Goal: Book appointment/travel/reservation

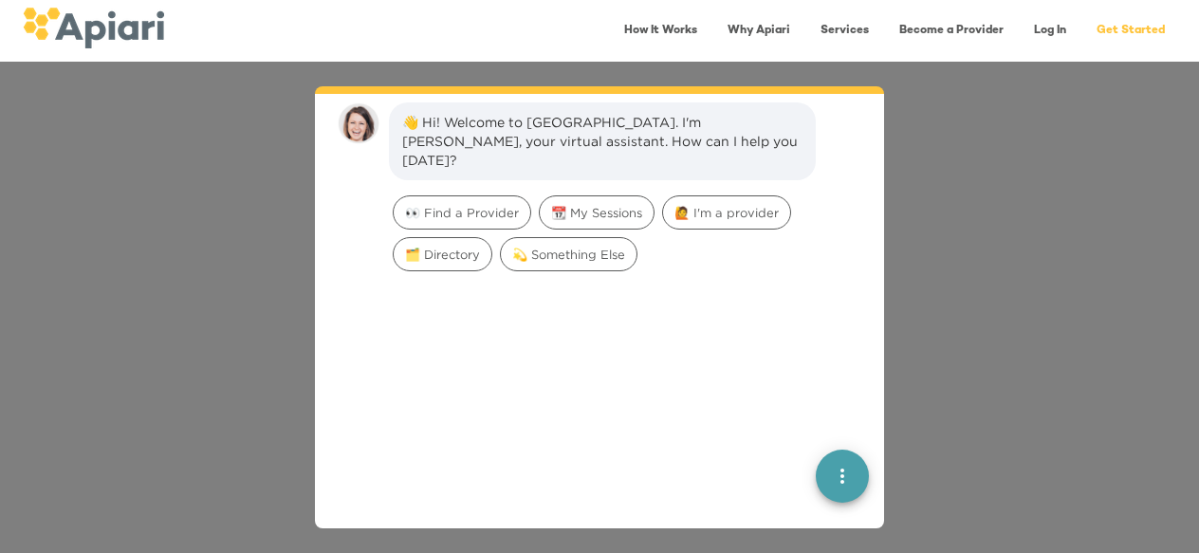
scroll to position [27, 0]
click at [495, 203] on span "👀 Find a Provider" at bounding box center [462, 212] width 137 height 18
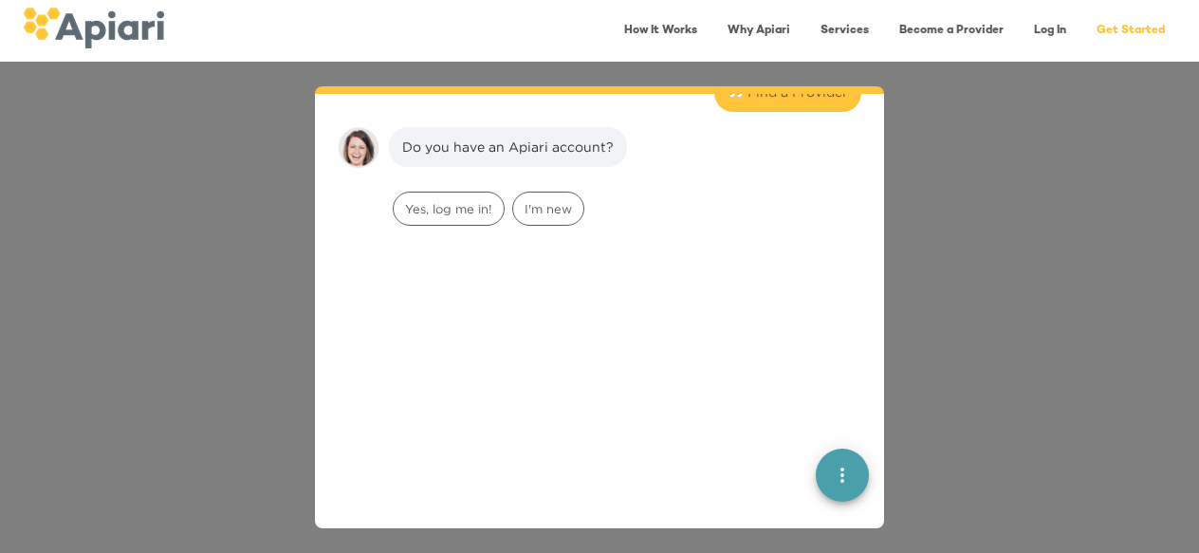
scroll to position [157, 0]
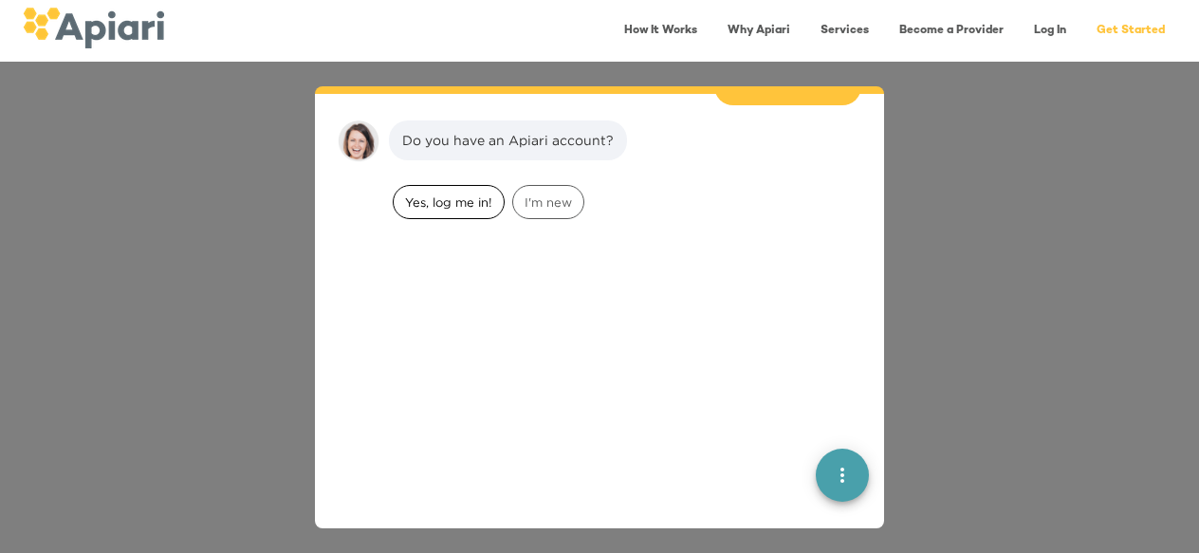
click at [491, 197] on div "Yes, log me in!" at bounding box center [449, 202] width 112 height 34
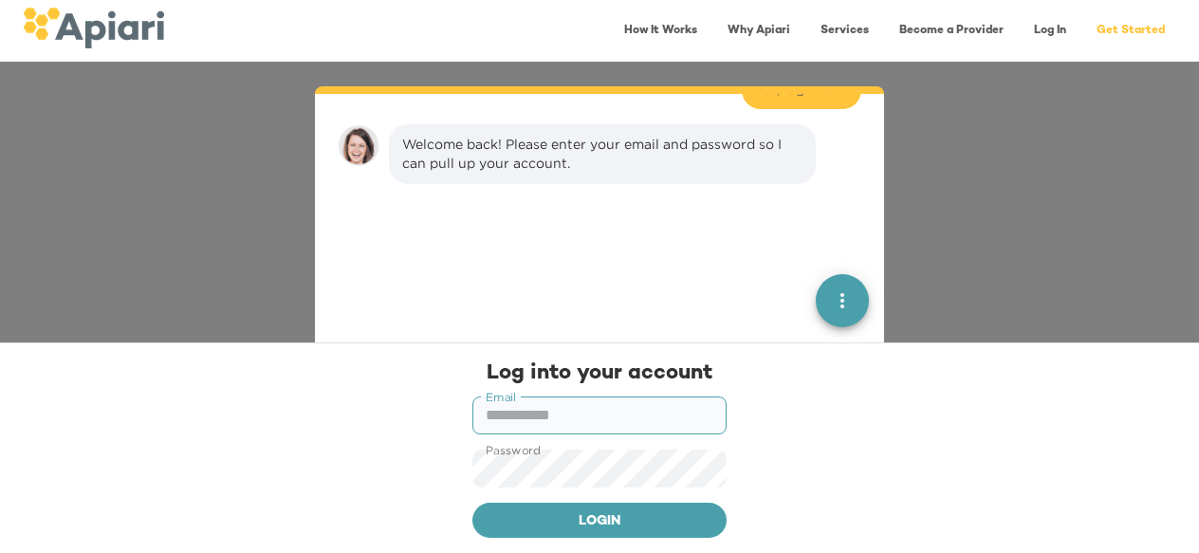
scroll to position [276, 0]
type input "**********"
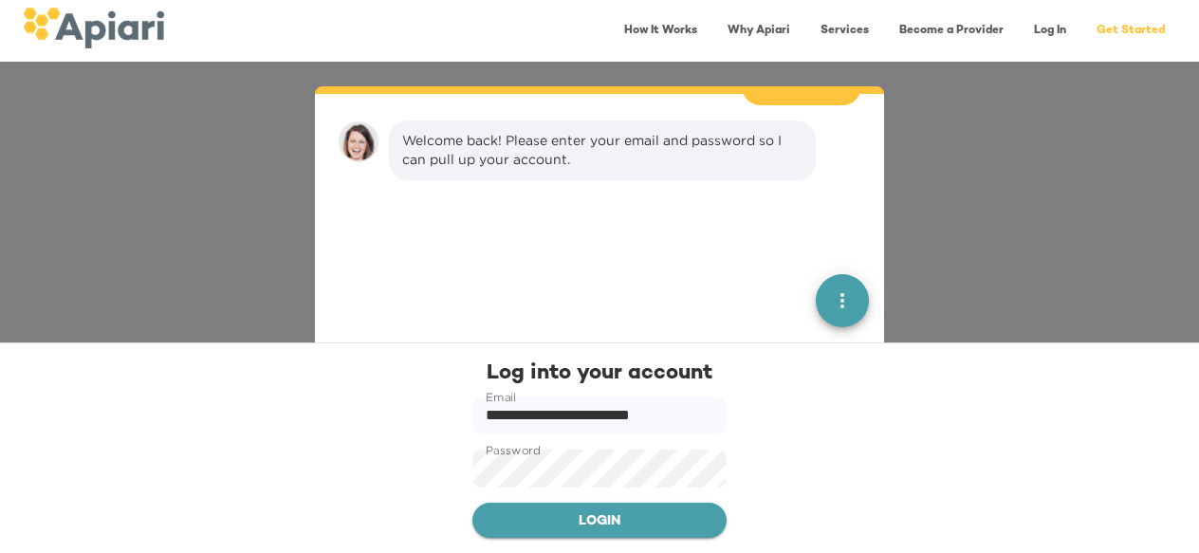
click at [626, 526] on span "Login" at bounding box center [600, 522] width 224 height 24
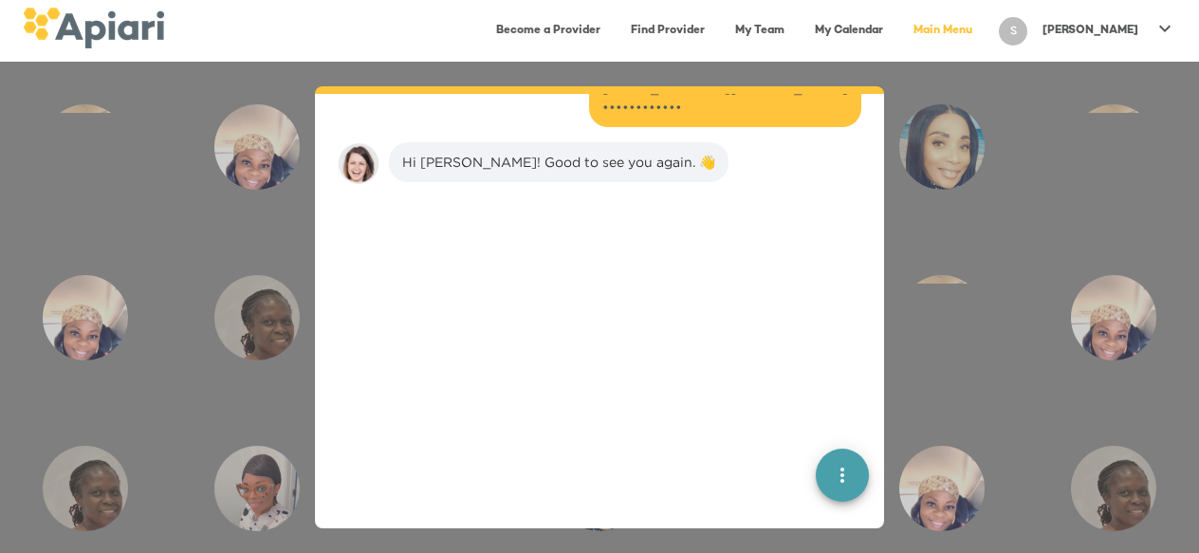
scroll to position [425, 0]
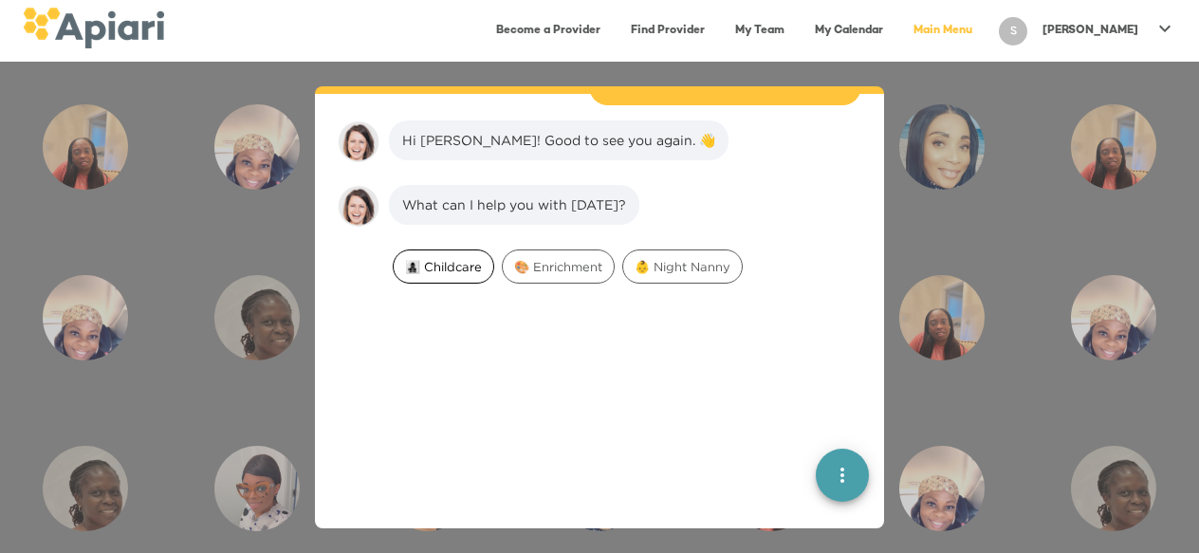
click at [434, 258] on span "👩‍👧‍👦 Childcare" at bounding box center [444, 267] width 100 height 18
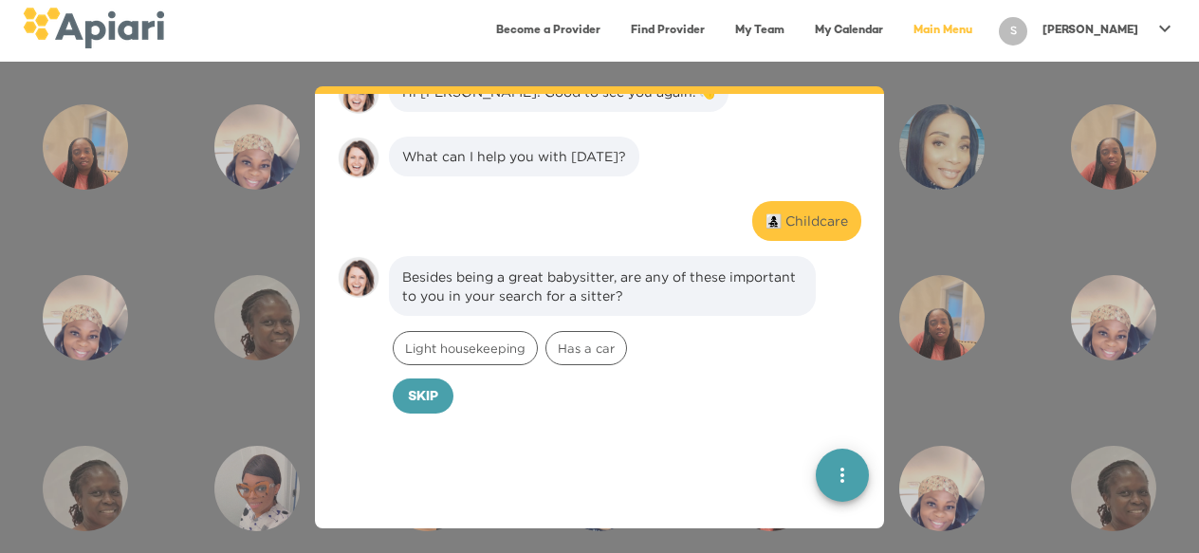
scroll to position [609, 0]
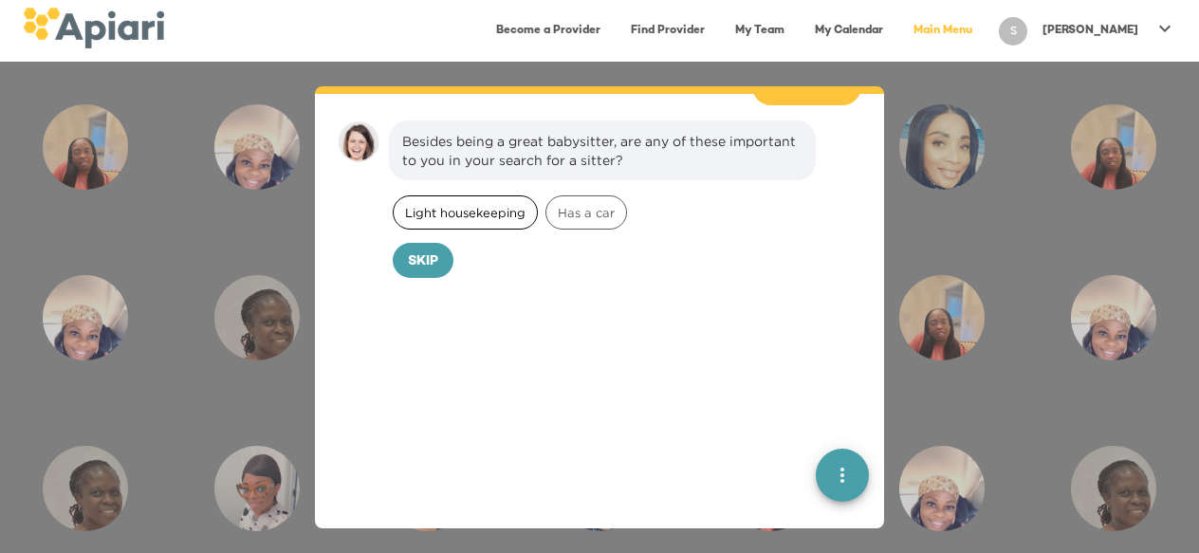
click at [508, 204] on span "Light housekeeping" at bounding box center [465, 213] width 143 height 18
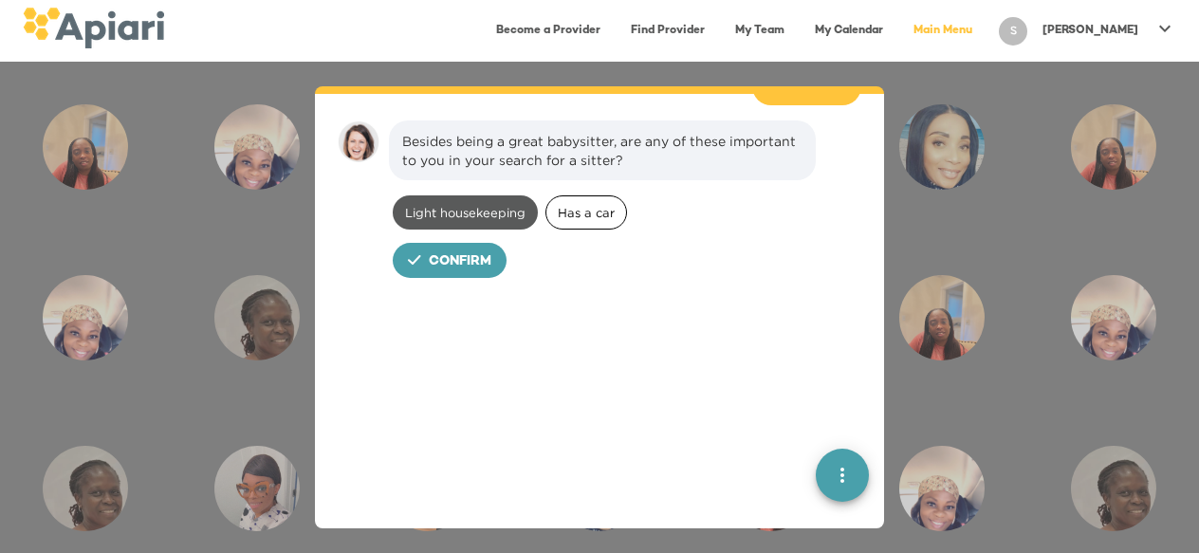
click at [566, 204] on span "Has a car" at bounding box center [586, 213] width 80 height 18
click at [463, 250] on span "Confirm" at bounding box center [460, 262] width 63 height 24
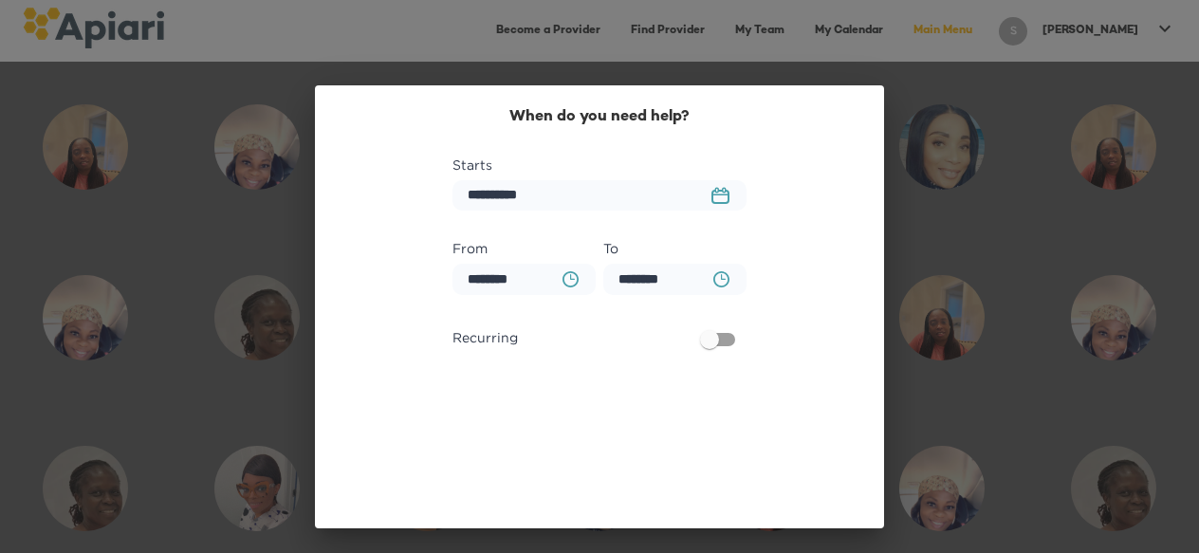
scroll to position [739, 0]
click at [723, 194] on rect "button" at bounding box center [720, 195] width 16 height 2
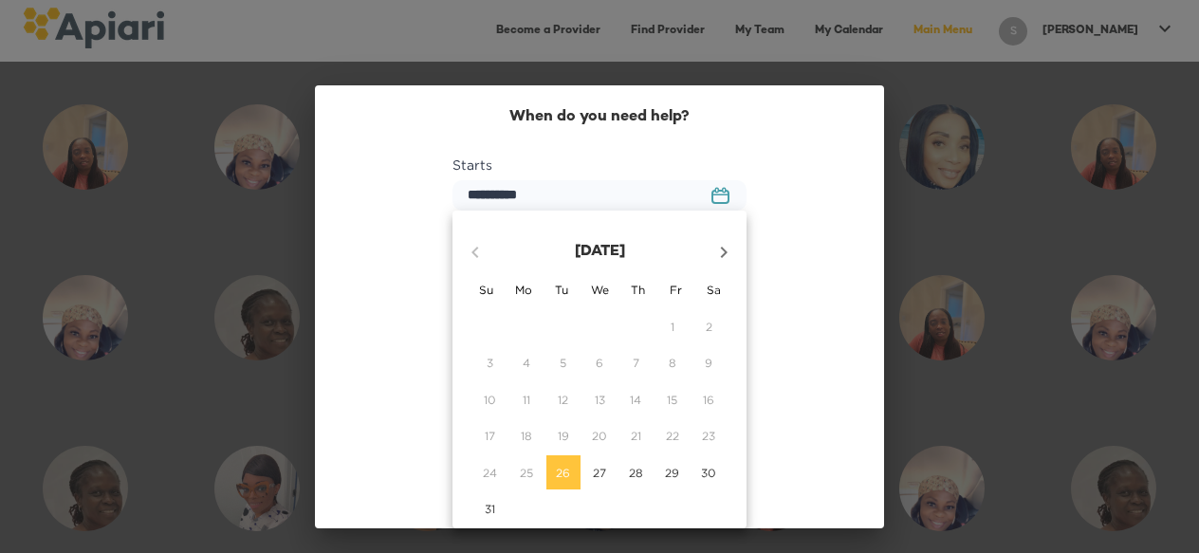
click at [722, 250] on icon "button" at bounding box center [723, 252] width 23 height 23
click at [597, 326] on p "3" at bounding box center [600, 327] width 7 height 16
type input "**********"
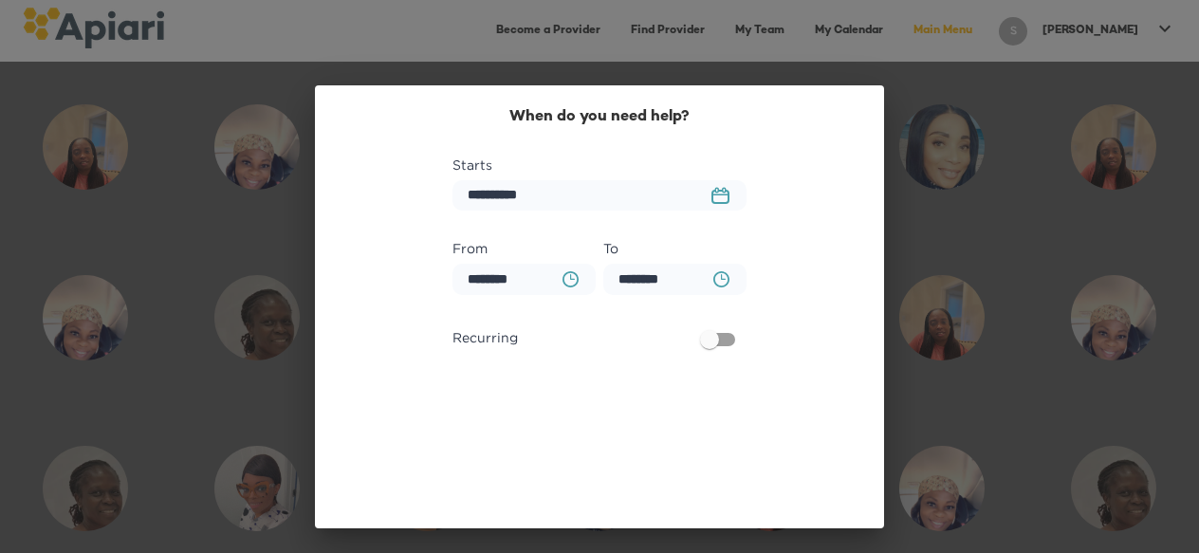
click at [565, 282] on icon "BA0D2328-0349-4FFE-B945-982DA367CA30 Created with sketchtool." at bounding box center [571, 279] width 16 height 16
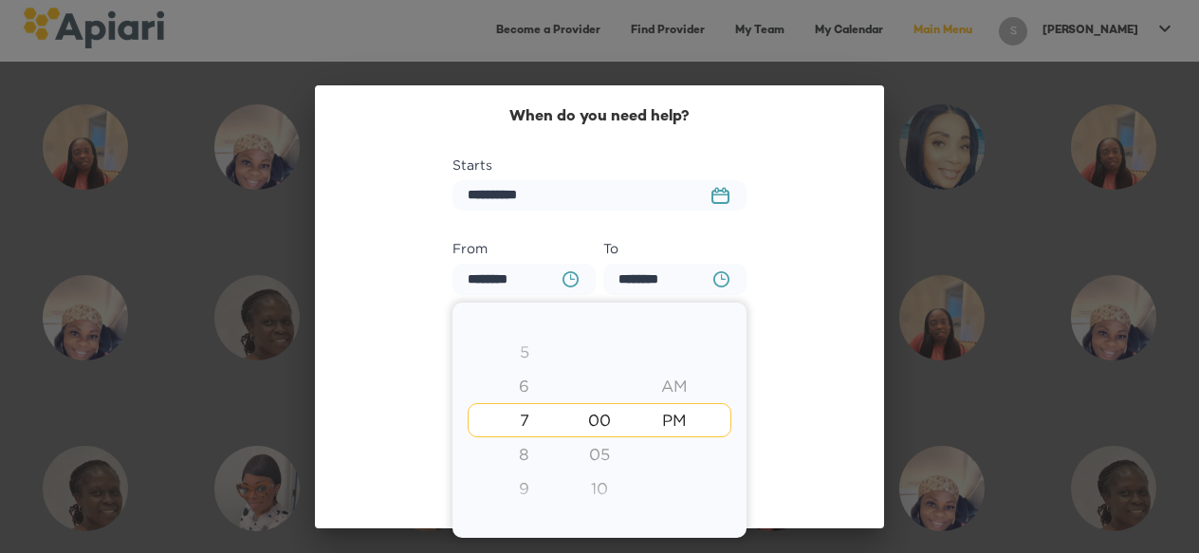
drag, startPoint x: 515, startPoint y: 416, endPoint x: 524, endPoint y: 489, distance: 73.5
click at [524, 489] on div "1 2 3 4 5 6 7 8 9 10 11 12" at bounding box center [524, 403] width 75 height 410
drag, startPoint x: 524, startPoint y: 466, endPoint x: 524, endPoint y: 374, distance: 92.0
click at [524, 374] on div "1 2 3 4 5 6 7 8 9 10 11 12" at bounding box center [524, 403] width 75 height 410
drag, startPoint x: 524, startPoint y: 375, endPoint x: 519, endPoint y: 473, distance: 98.8
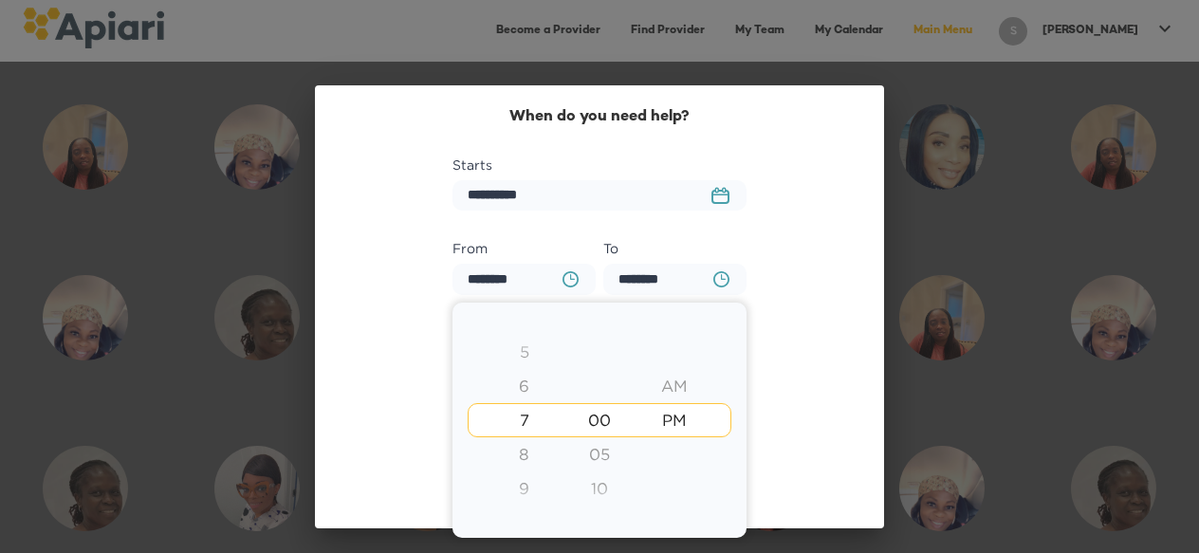
click at [519, 473] on div "1 2 3 4 5 6 7 8 9 10 11 12" at bounding box center [524, 403] width 75 height 410
click at [531, 356] on div "5" at bounding box center [524, 352] width 75 height 34
type input "********"
click at [531, 356] on div "1 2 3 4 5 6 7 8 9 10 11 12" at bounding box center [524, 472] width 75 height 410
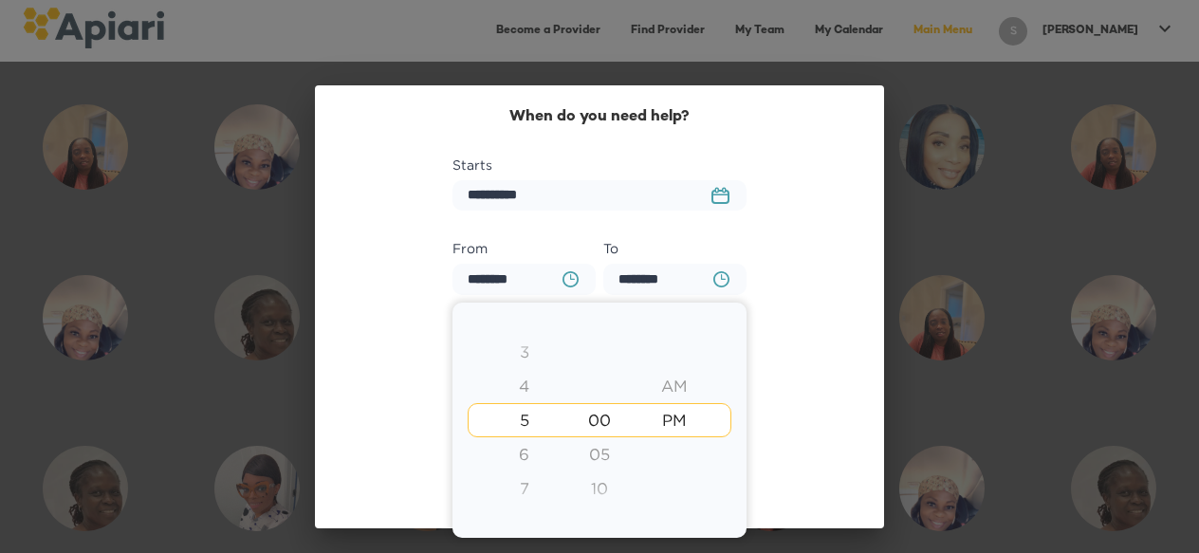
click at [531, 356] on div "3" at bounding box center [524, 352] width 75 height 34
type input "********"
click at [683, 286] on div at bounding box center [599, 276] width 1199 height 553
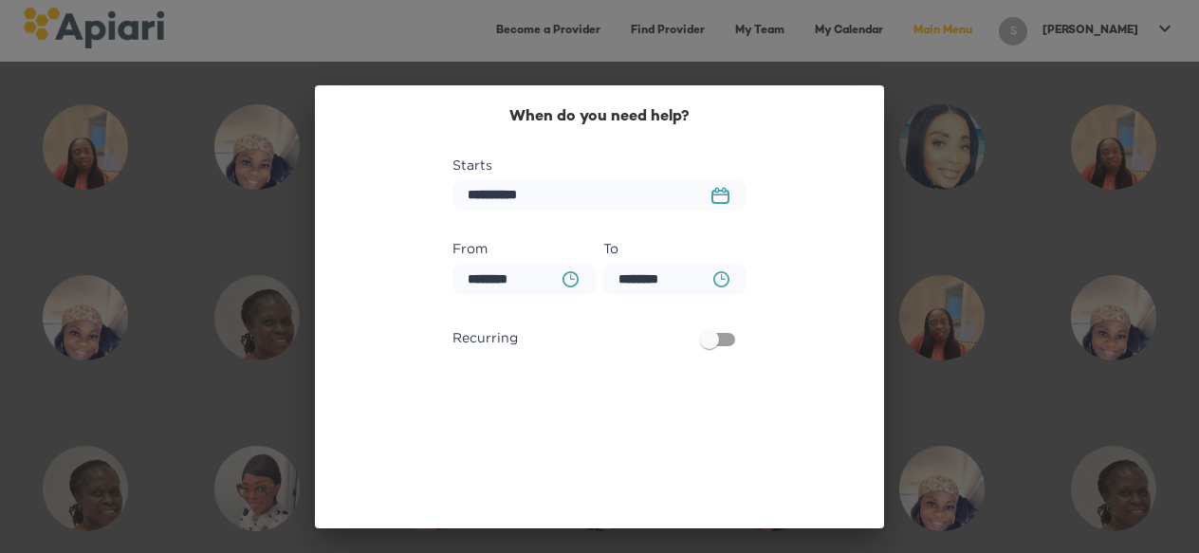
click at [710, 283] on button "BA0D2328-0349-4FFE-B945-982DA367CA30 Created with sketchtool." at bounding box center [721, 279] width 39 height 39
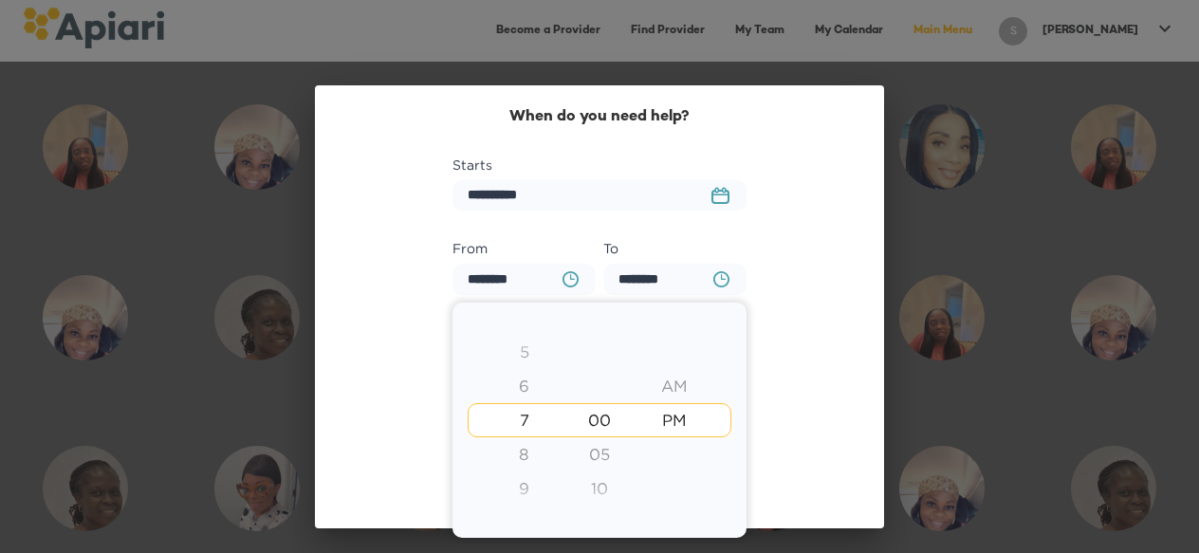
drag, startPoint x: 524, startPoint y: 391, endPoint x: 524, endPoint y: 503, distance: 111.9
click at [524, 503] on div "1 2 3 4 5 6 7 8 9 10 11 12" at bounding box center [524, 403] width 75 height 410
drag, startPoint x: 524, startPoint y: 490, endPoint x: 528, endPoint y: 443, distance: 47.7
click at [528, 452] on div "1 2 3 4 5 6 7 8 9 10 11 12" at bounding box center [524, 403] width 75 height 410
click at [761, 353] on div at bounding box center [599, 276] width 1199 height 553
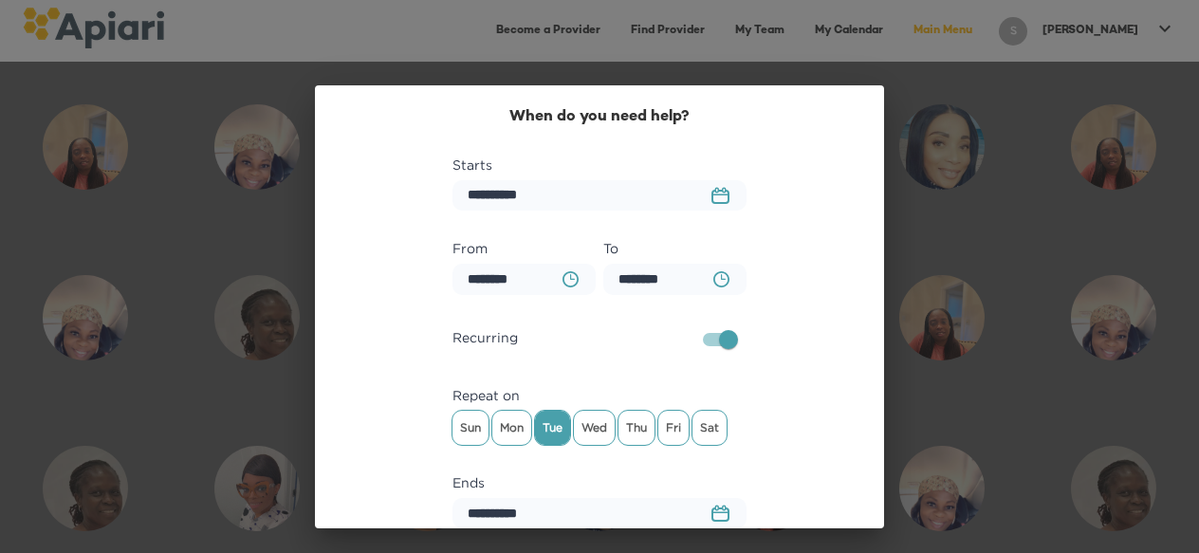
scroll to position [158, 0]
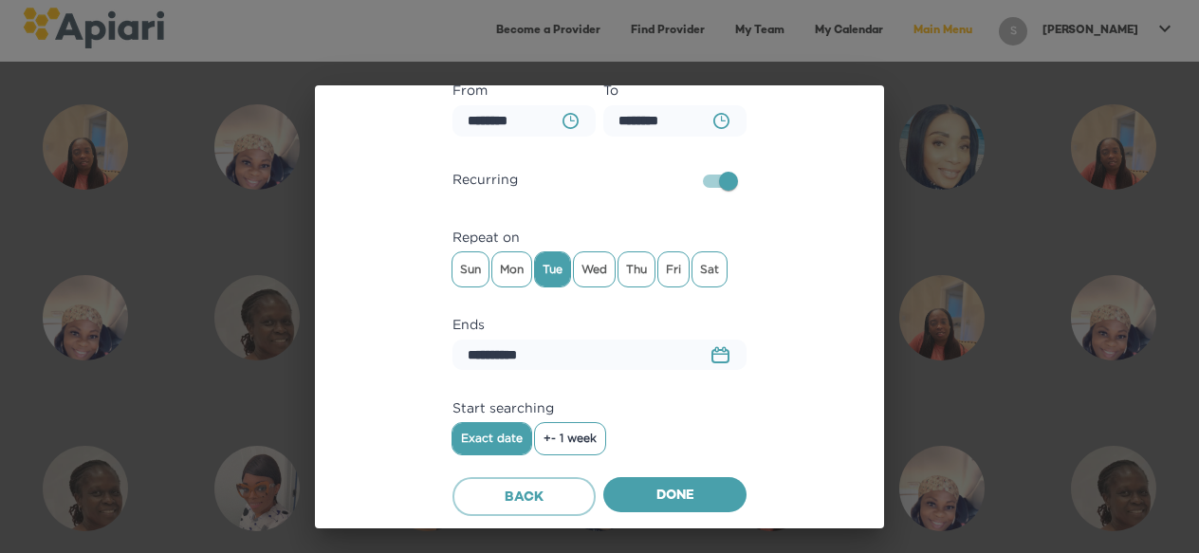
click at [724, 347] on rect "button" at bounding box center [724, 349] width 3 height 5
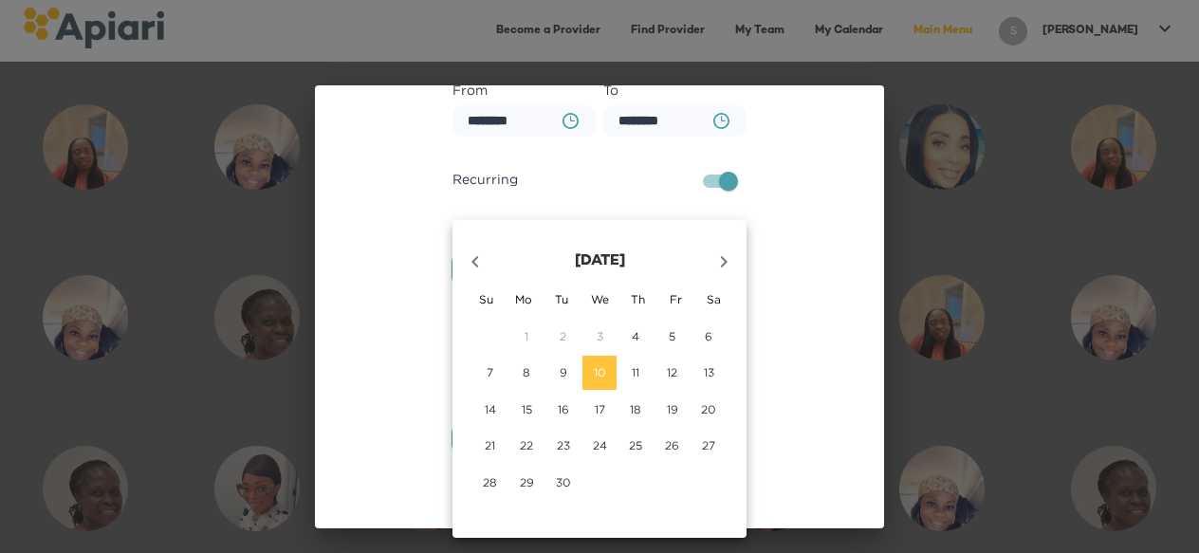
click at [727, 260] on icon "button" at bounding box center [724, 261] width 7 height 11
click at [674, 408] on p "19" at bounding box center [672, 409] width 11 height 16
type input "**********"
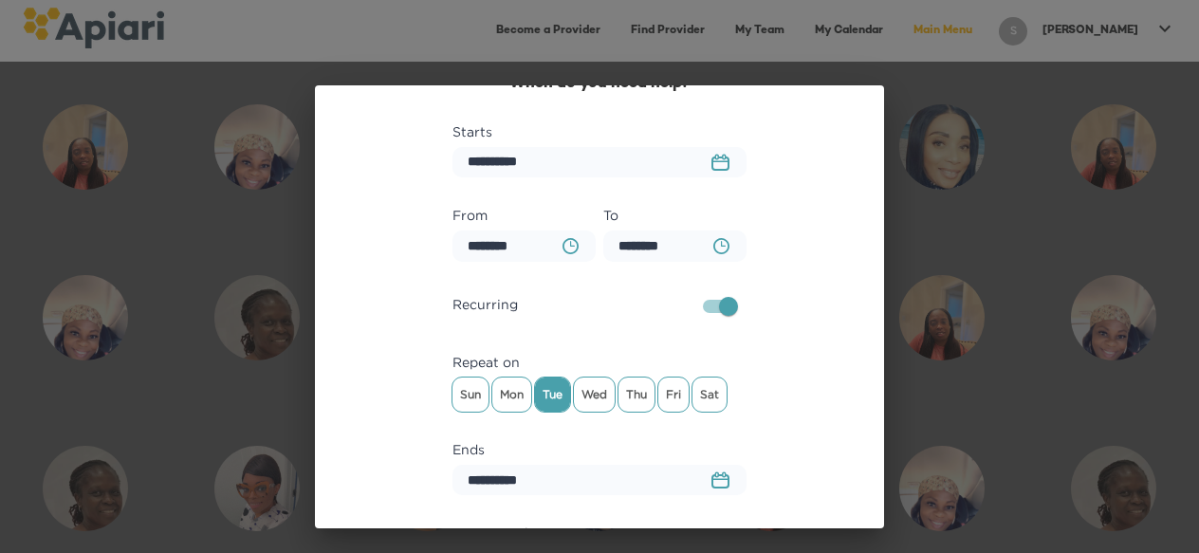
scroll to position [0, 0]
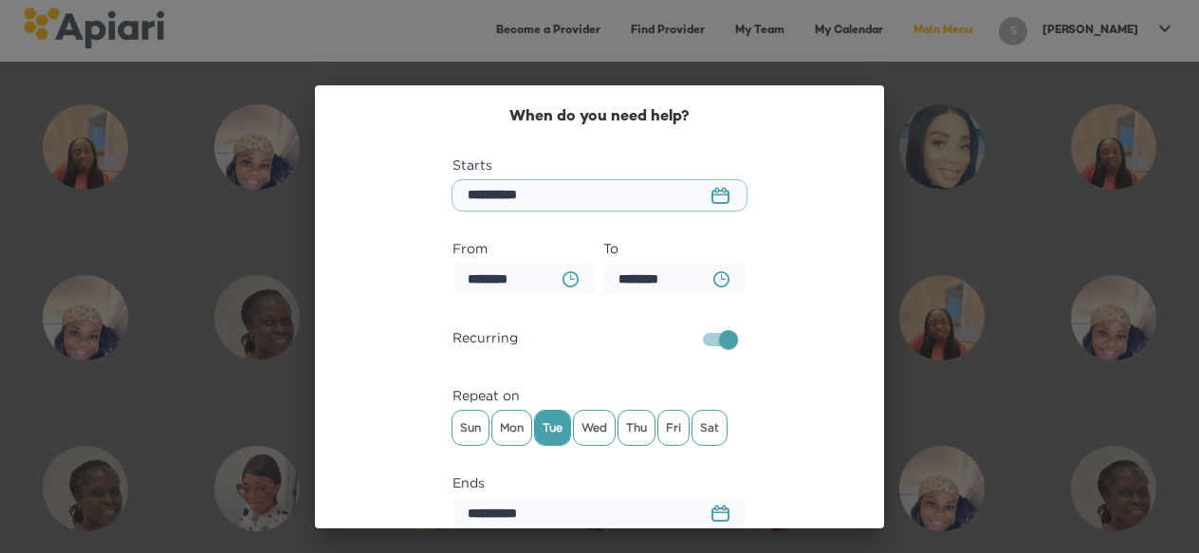
click at [597, 198] on input "**********" at bounding box center [599, 195] width 294 height 31
click at [721, 194] on rect "button" at bounding box center [720, 195] width 16 height 2
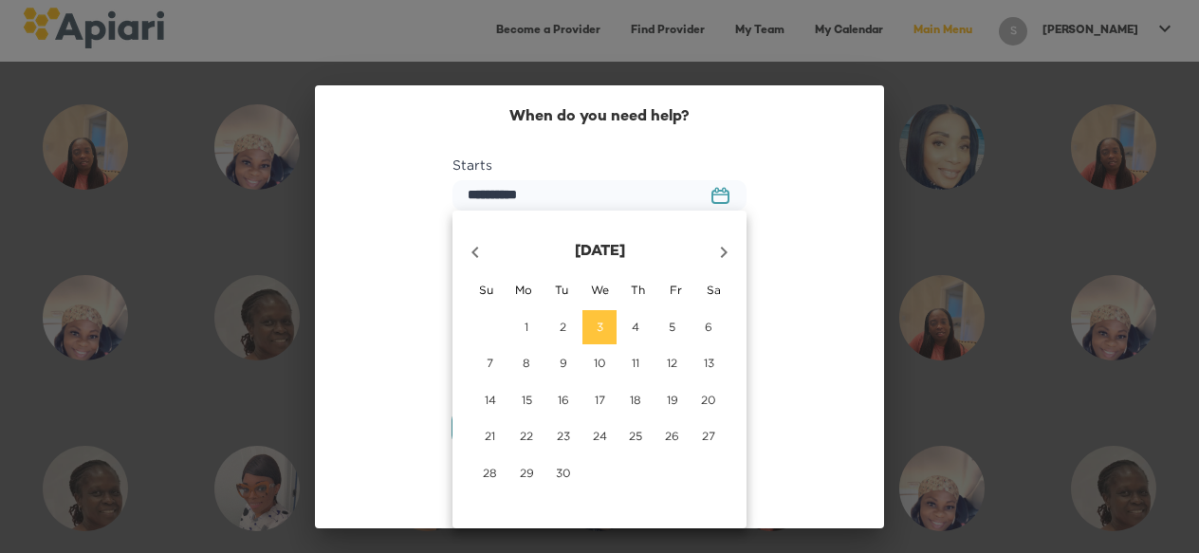
click at [608, 362] on span "10" at bounding box center [599, 363] width 34 height 16
type input "**********"
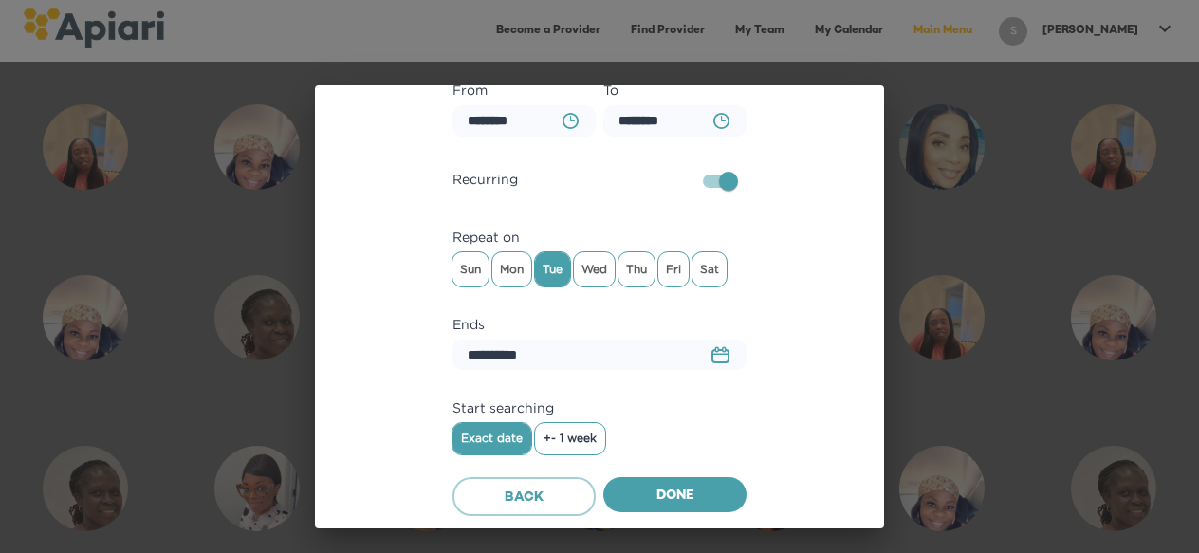
scroll to position [157, 0]
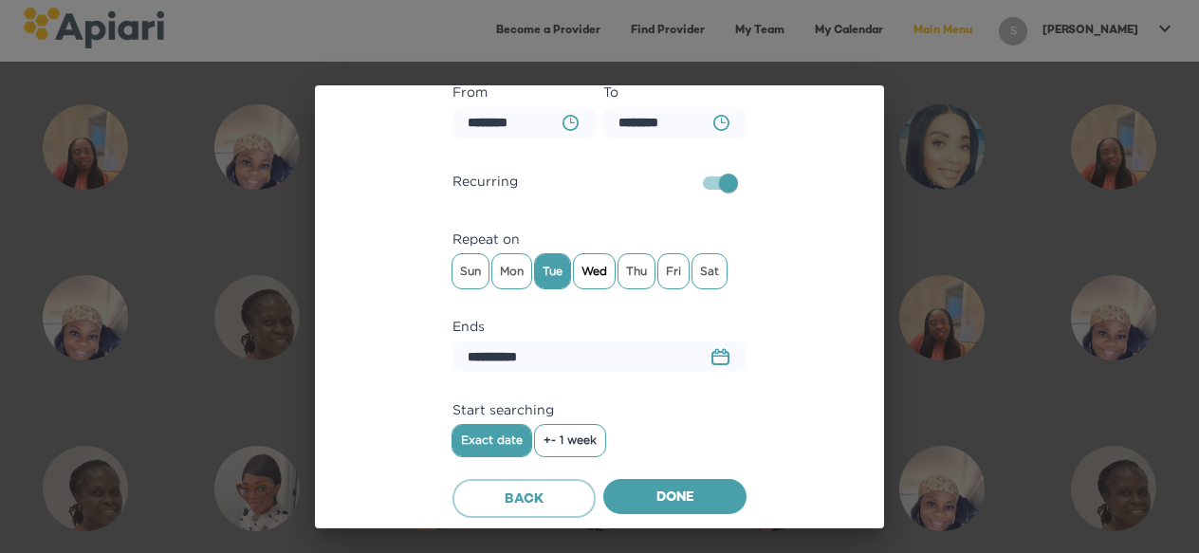
click at [601, 283] on span "Wed" at bounding box center [594, 271] width 41 height 28
click at [557, 278] on span "Tue" at bounding box center [552, 271] width 35 height 28
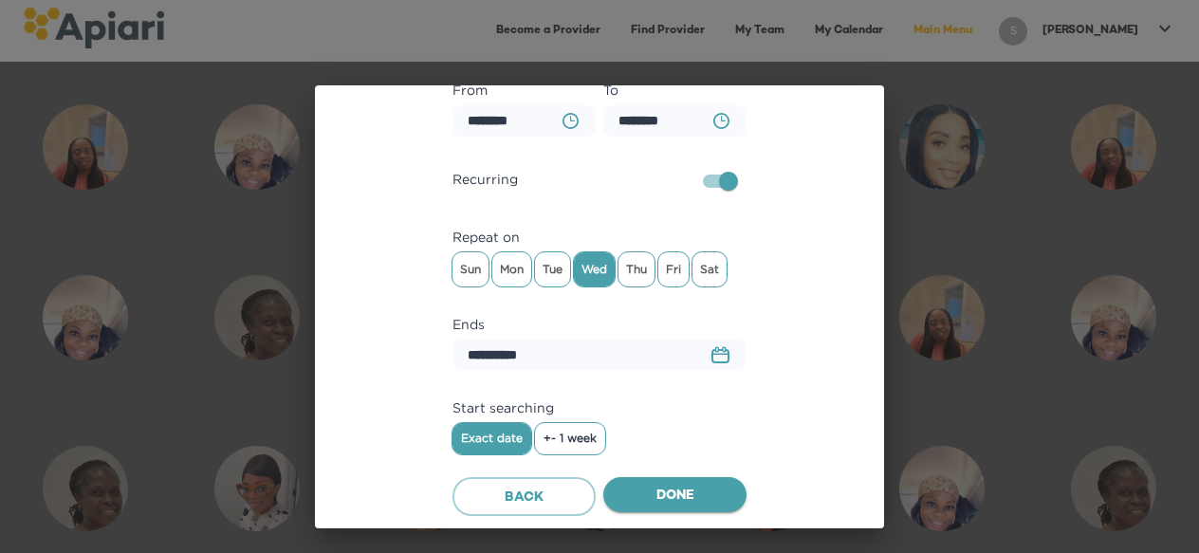
click at [681, 496] on span "Done" at bounding box center [675, 497] width 113 height 24
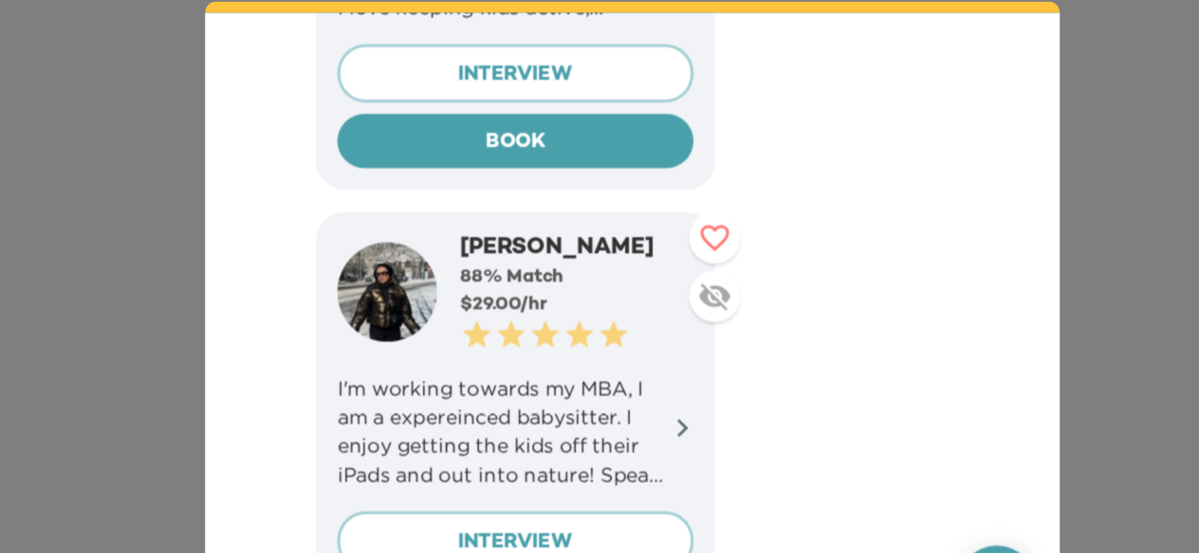
scroll to position [1193, 0]
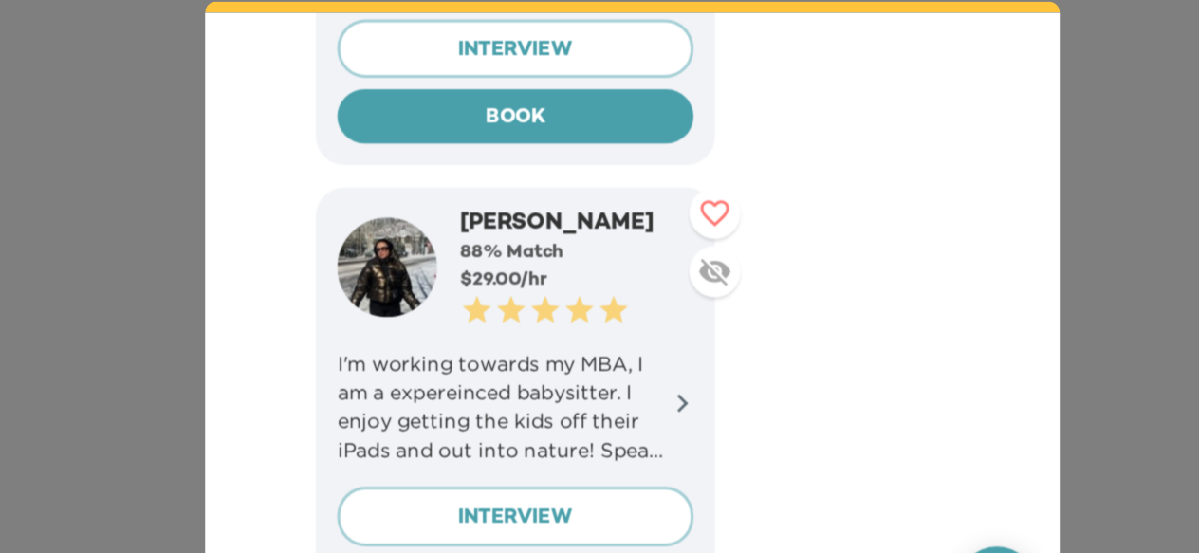
click at [635, 347] on icon at bounding box center [633, 354] width 14 height 14
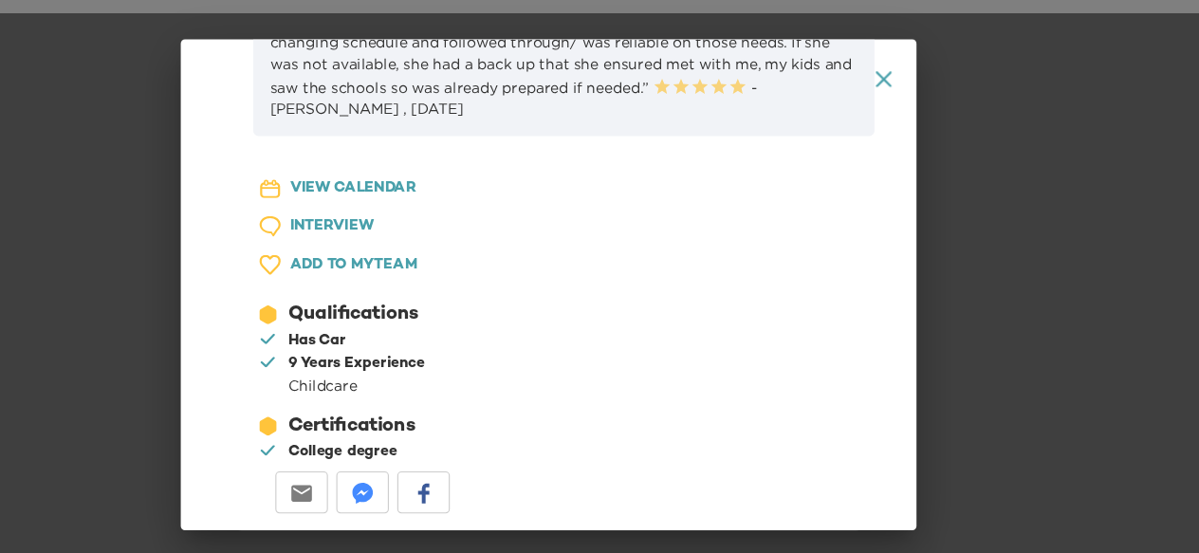
scroll to position [995, 0]
click at [904, 120] on icon "A1D20667-DBDC-461F-895E-AC602C3246CF Created with sketchtool." at bounding box center [902, 121] width 14 height 14
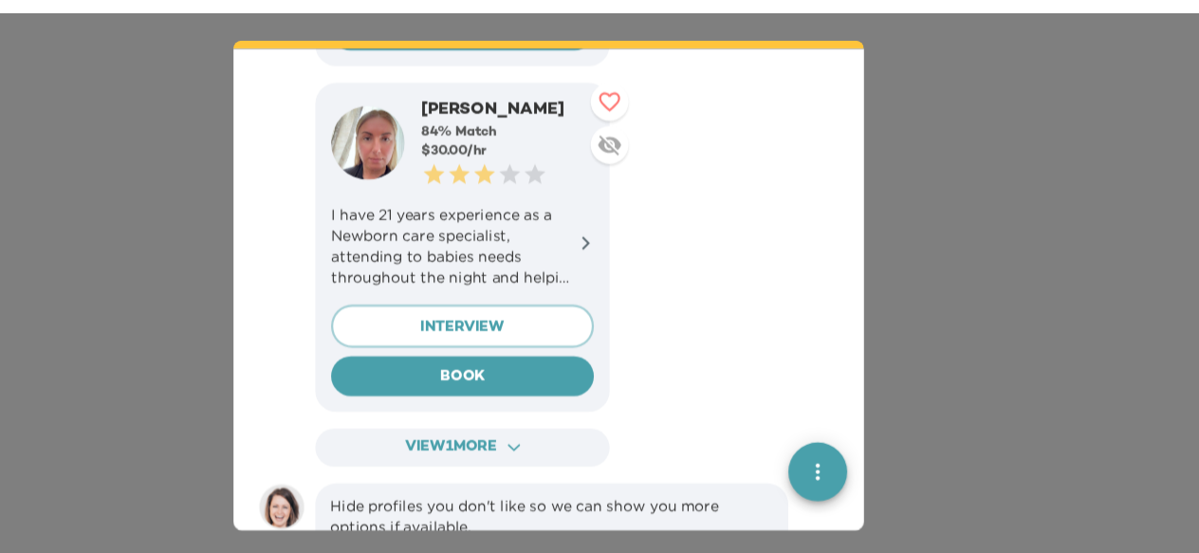
scroll to position [1773, 0]
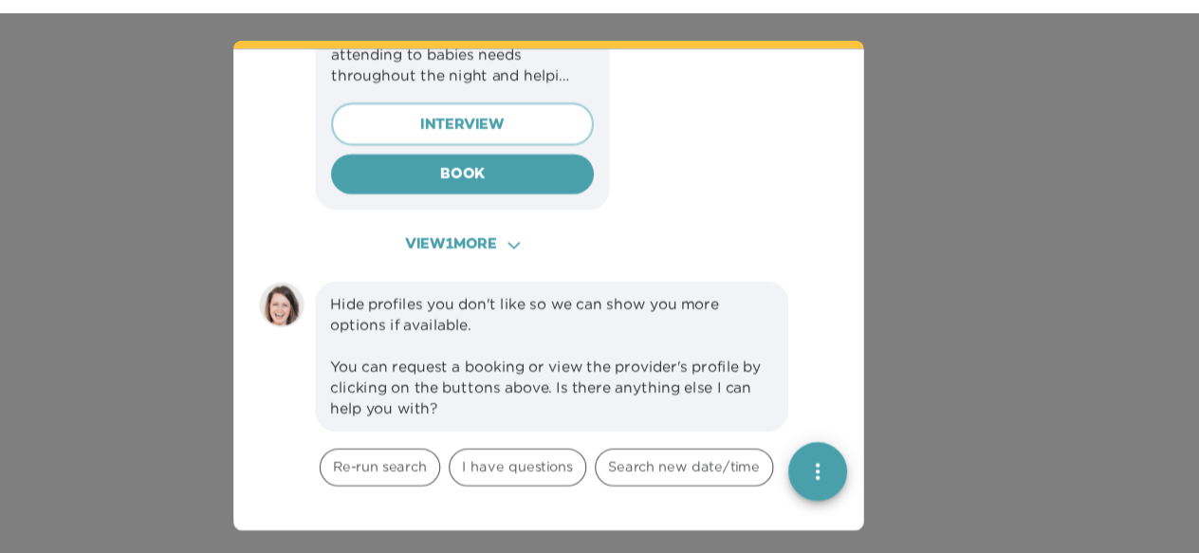
click at [565, 266] on icon "ACAF9A9D-F959-4453-8A96-698DF63F3F06 Created with sketchtool." at bounding box center [568, 271] width 11 height 11
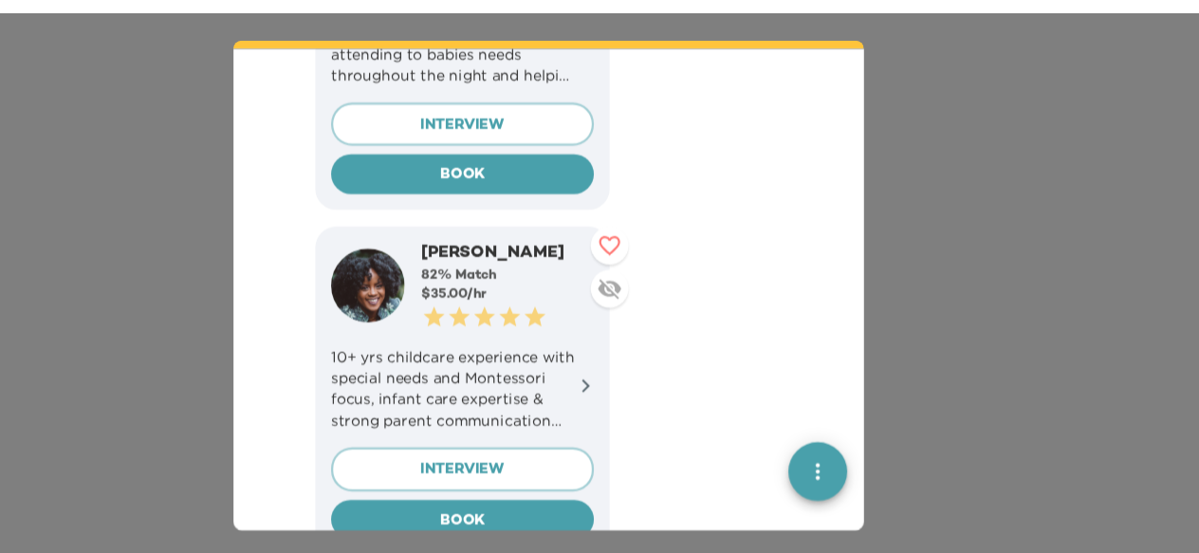
click at [621, 375] on p "10+ yrs childcare experience with special needs and Montessori focus, infant ca…" at bounding box center [521, 400] width 237 height 76
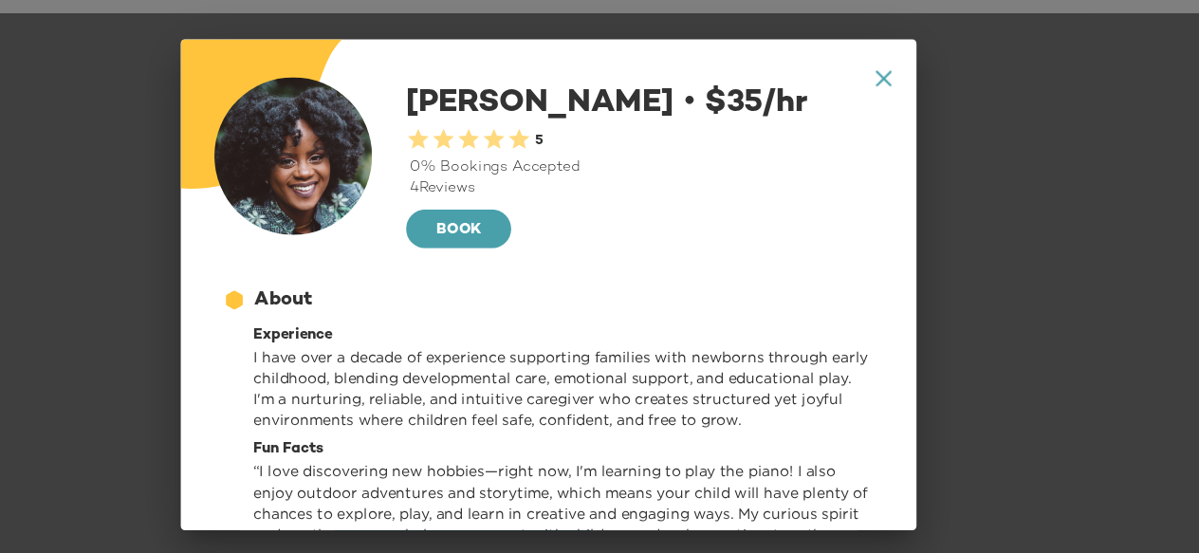
scroll to position [16, 0]
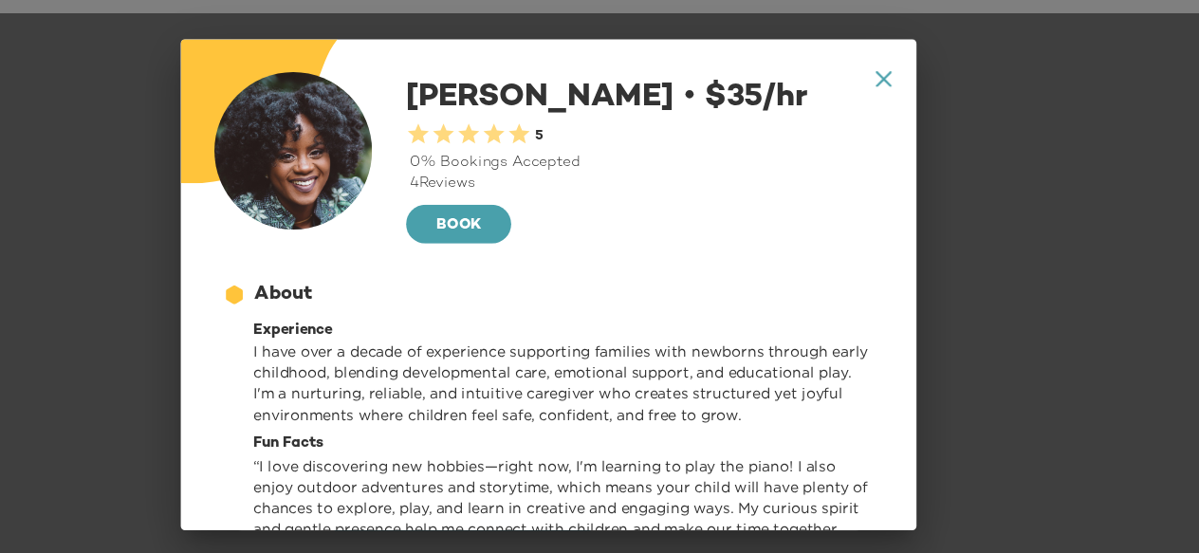
click at [912, 118] on div "A1D20667-DBDC-461F-895E-AC602C3246CF Created with sketchtool. A4A3651C-AC5F-40B…" at bounding box center [600, 306] width 664 height 442
click at [907, 119] on icon "A1D20667-DBDC-461F-895E-AC602C3246CF Created with sketchtool." at bounding box center [902, 121] width 14 height 14
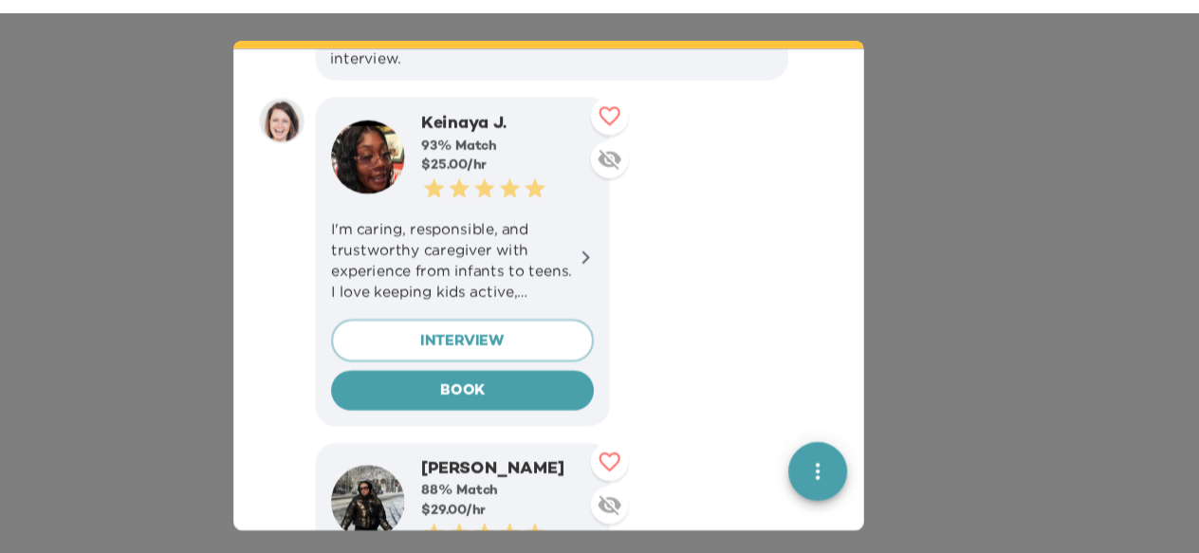
scroll to position [949, 0]
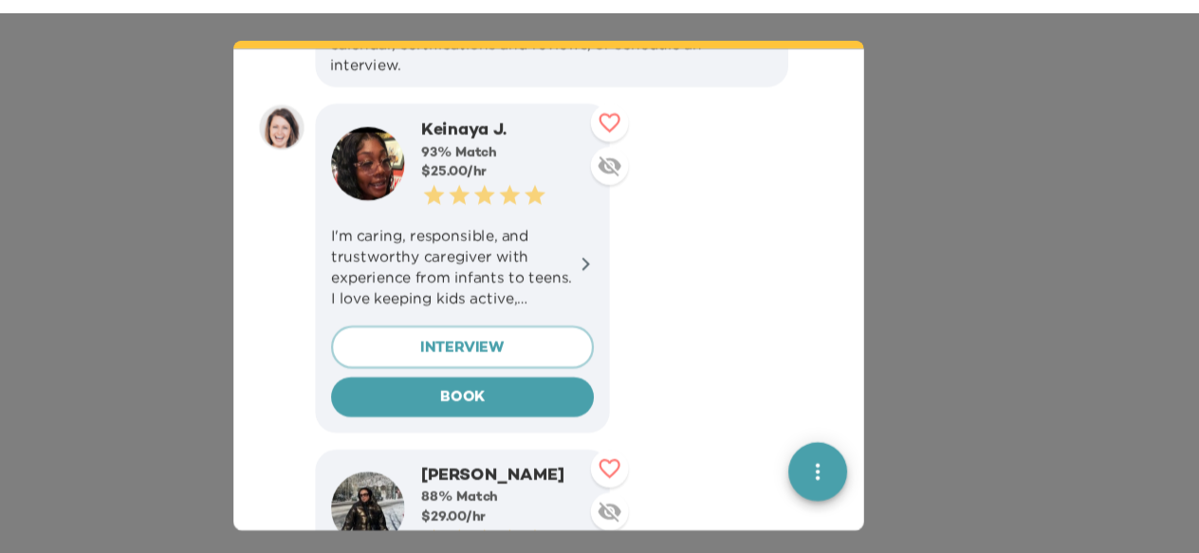
click at [628, 281] on icon at bounding box center [633, 288] width 14 height 14
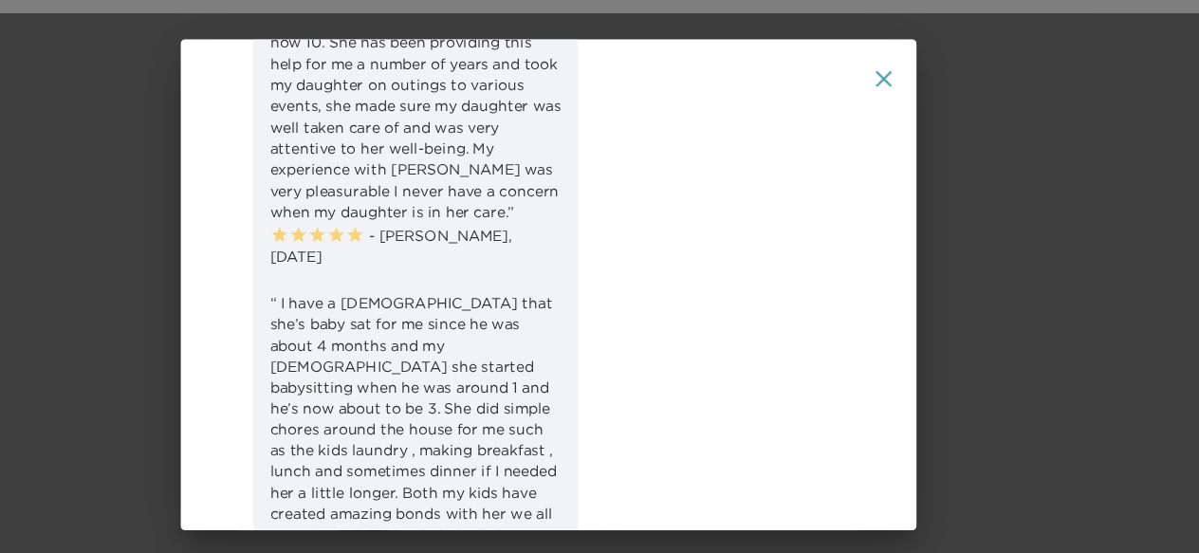
scroll to position [874, 0]
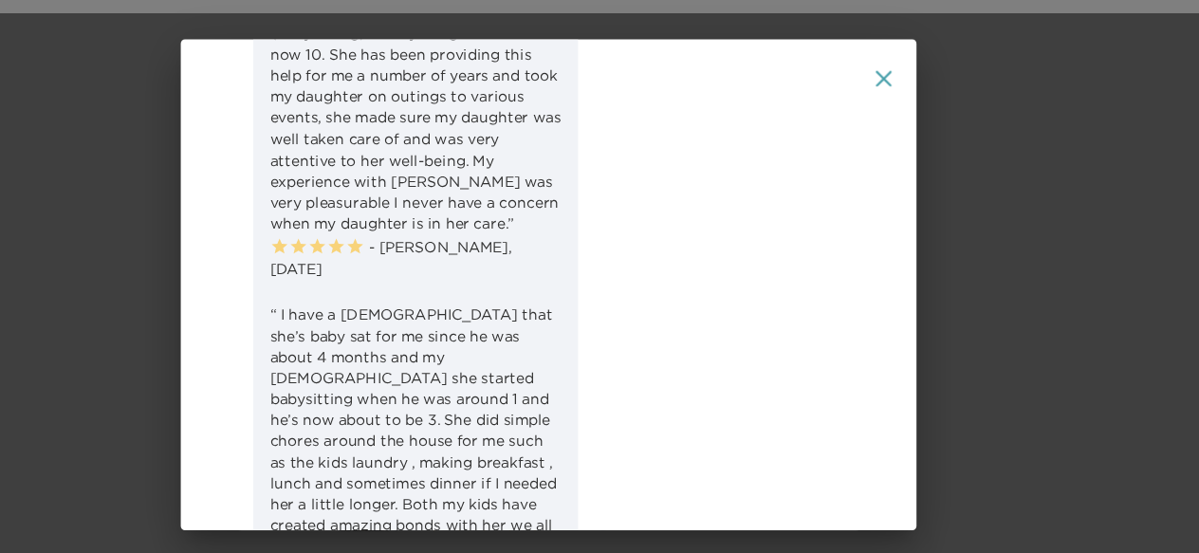
click at [900, 122] on icon at bounding box center [902, 121] width 14 height 14
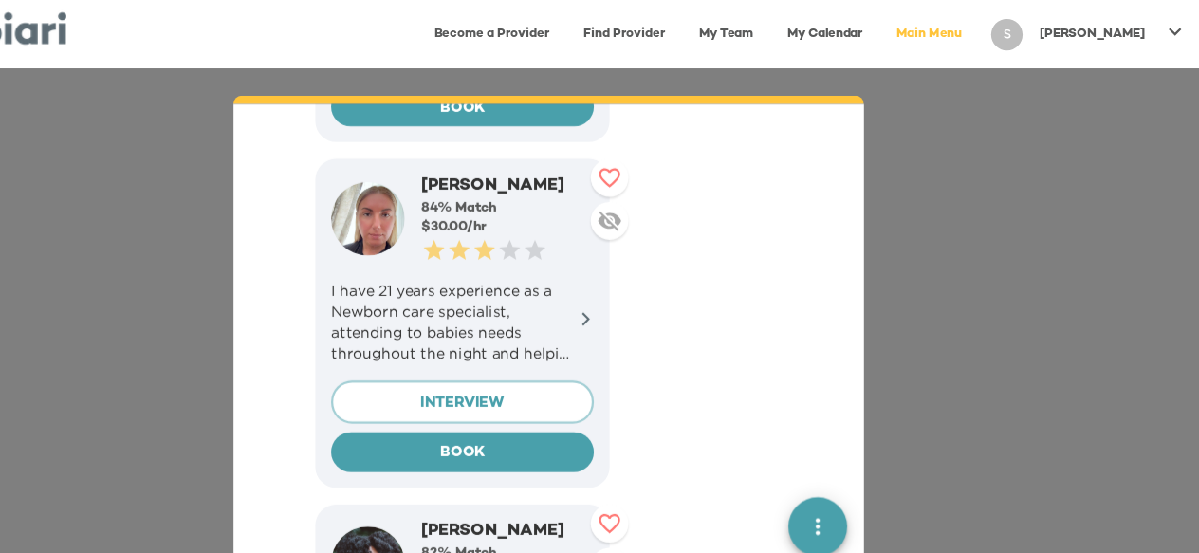
scroll to position [1567, 0]
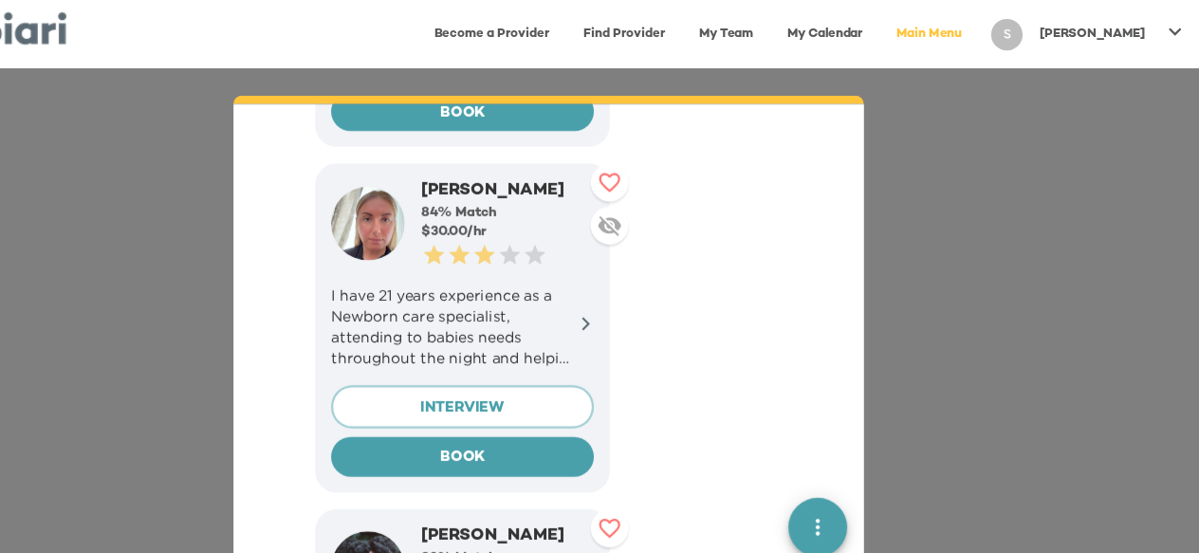
click at [796, 30] on link "My Team" at bounding box center [760, 30] width 72 height 39
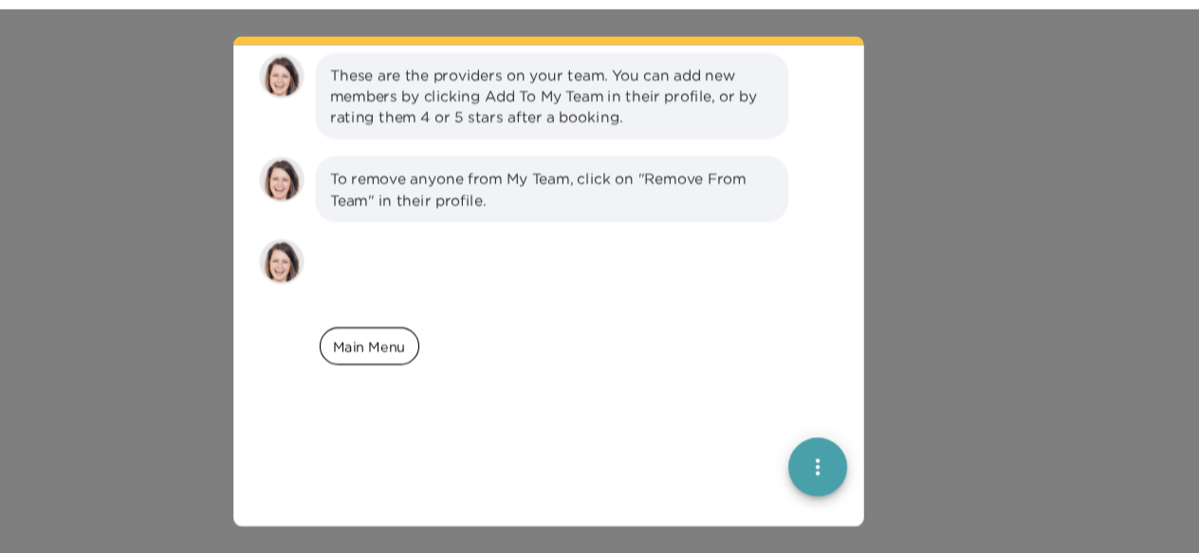
click at [453, 367] on span "Main Menu" at bounding box center [438, 367] width 88 height 18
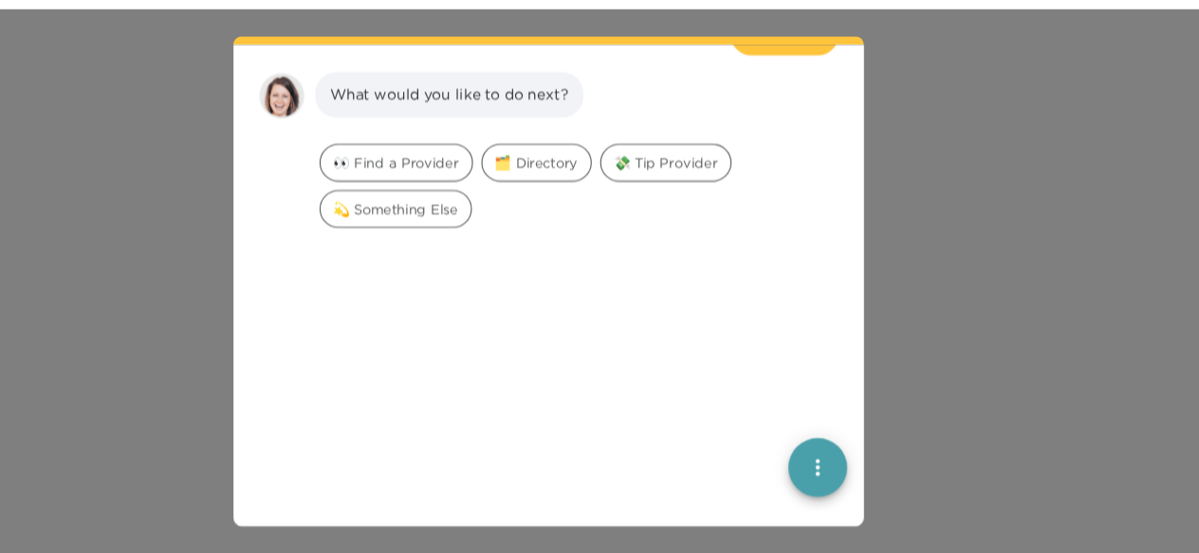
scroll to position [329, 0]
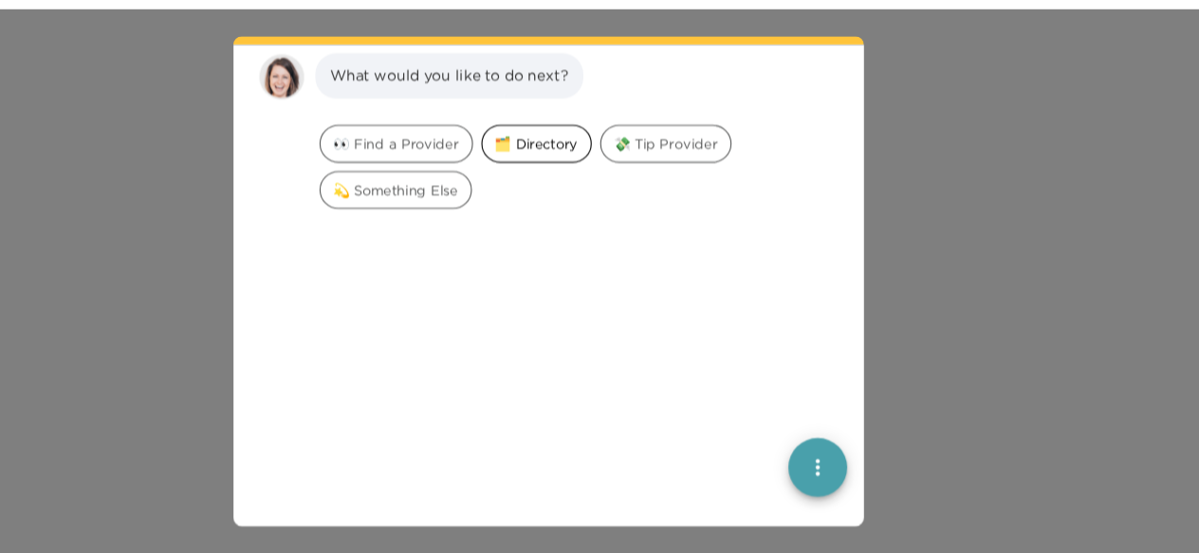
click at [573, 184] on span "🗂️ Directory" at bounding box center [589, 184] width 98 height 18
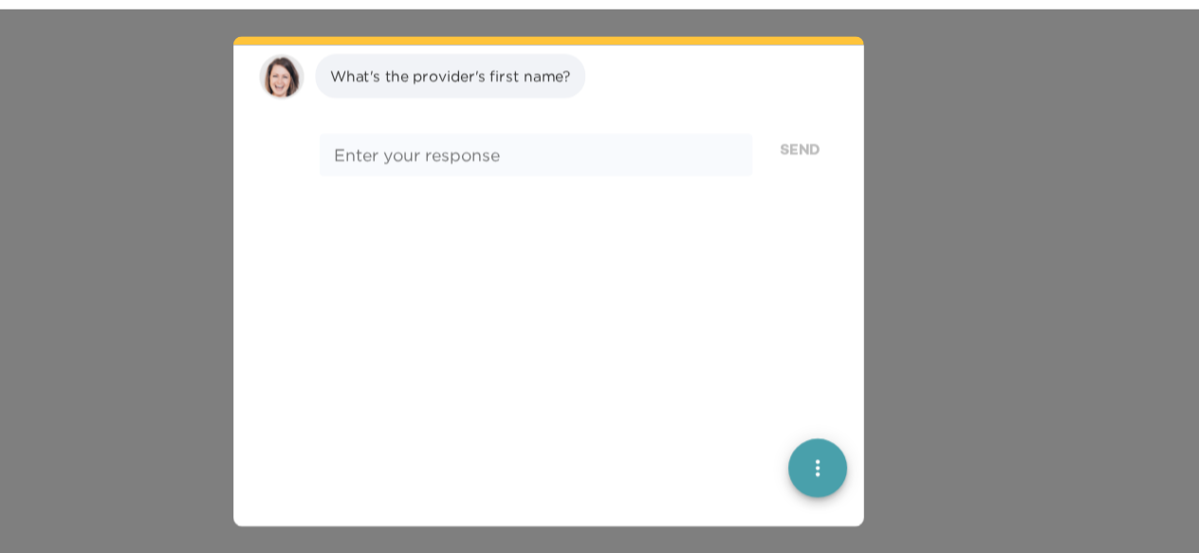
scroll to position [0, 0]
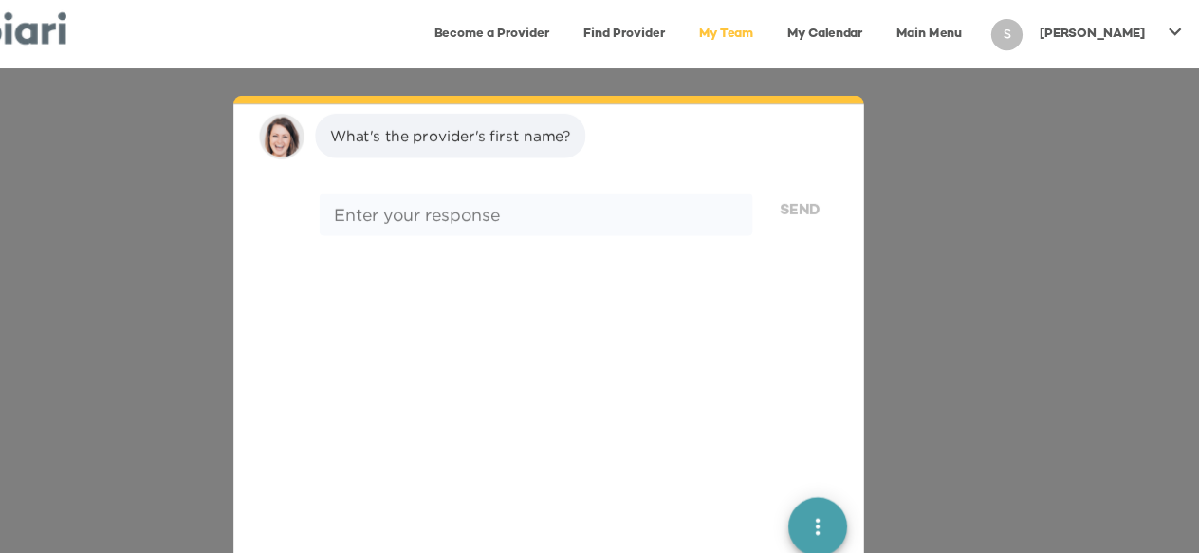
click at [1164, 29] on icon at bounding box center [1164, 28] width 11 height 7
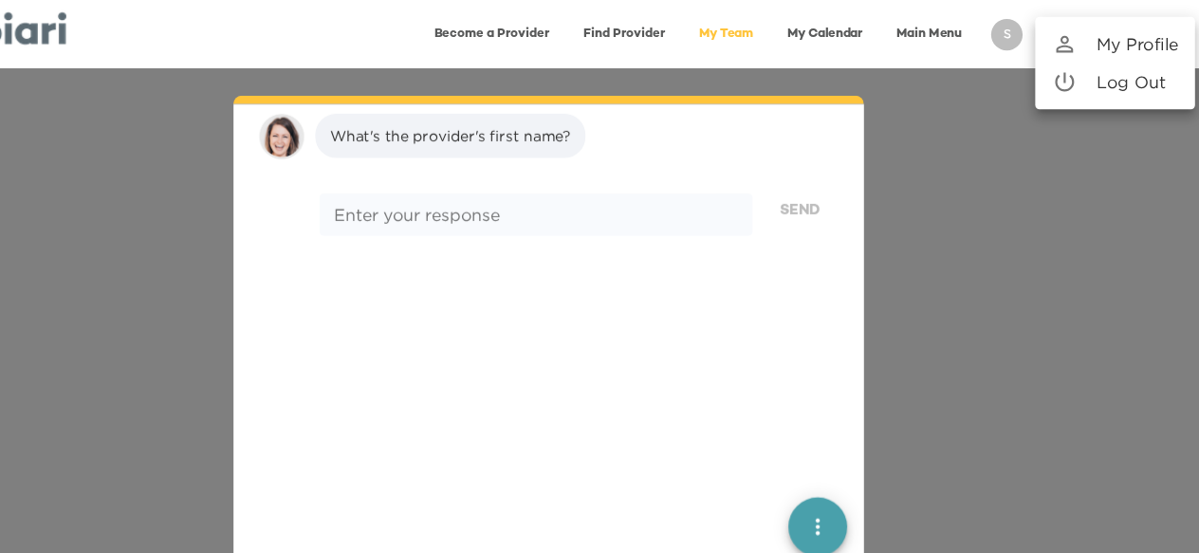
click at [897, 31] on div at bounding box center [599, 276] width 1199 height 553
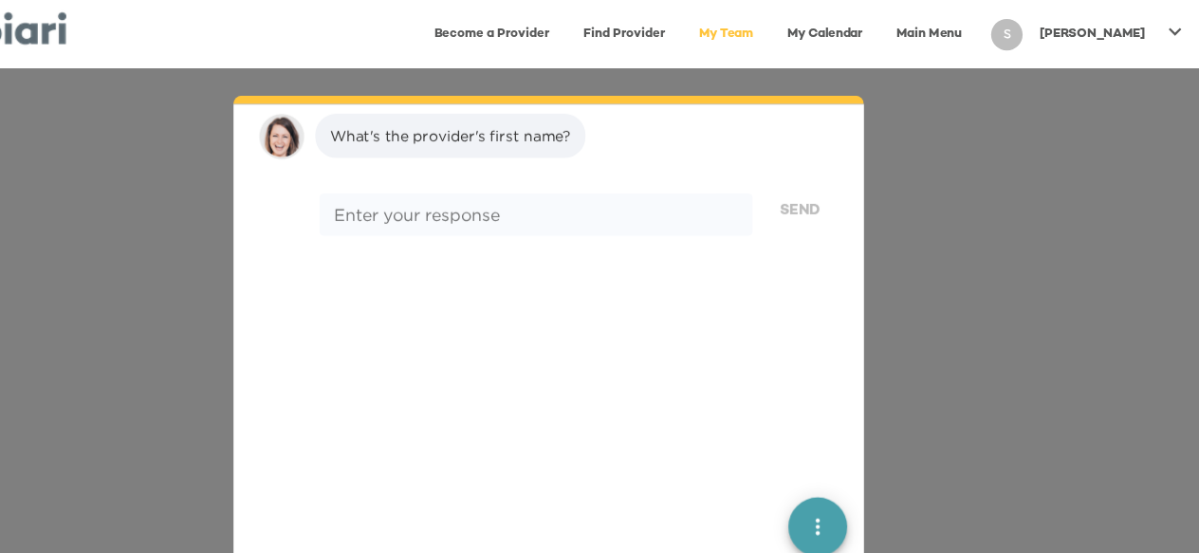
click at [890, 31] on link "My Calendar" at bounding box center [848, 30] width 91 height 39
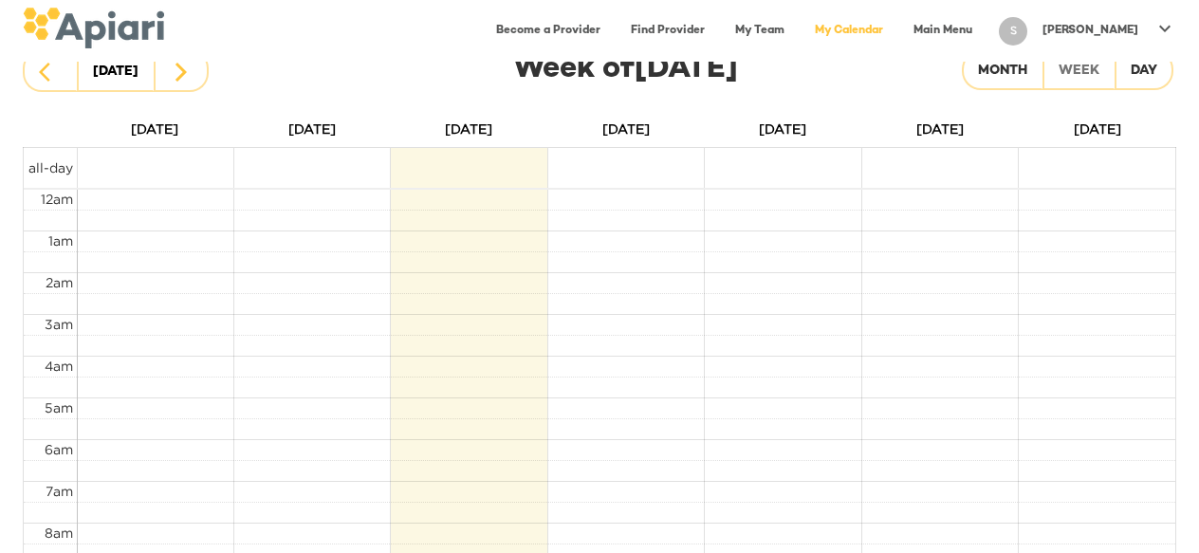
scroll to position [65, 0]
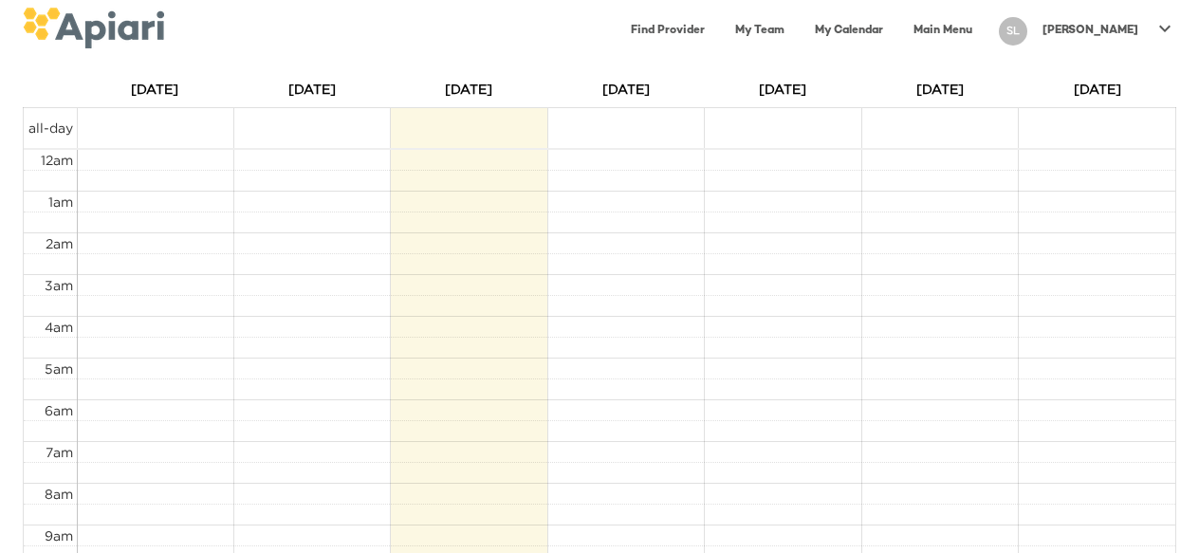
scroll to position [81, 0]
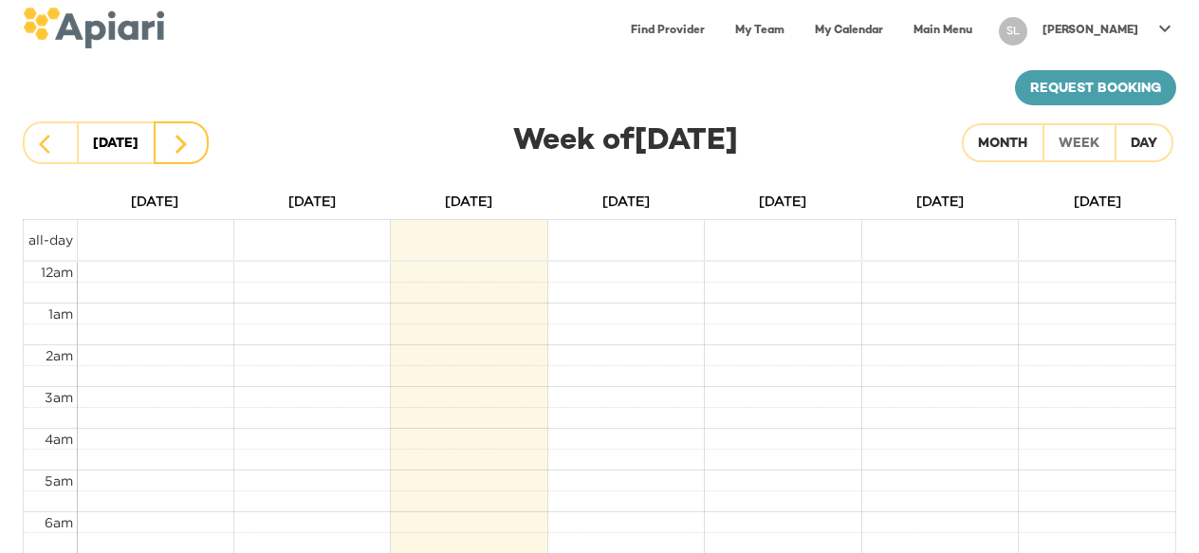
click at [184, 146] on icon "button" at bounding box center [180, 144] width 11 height 19
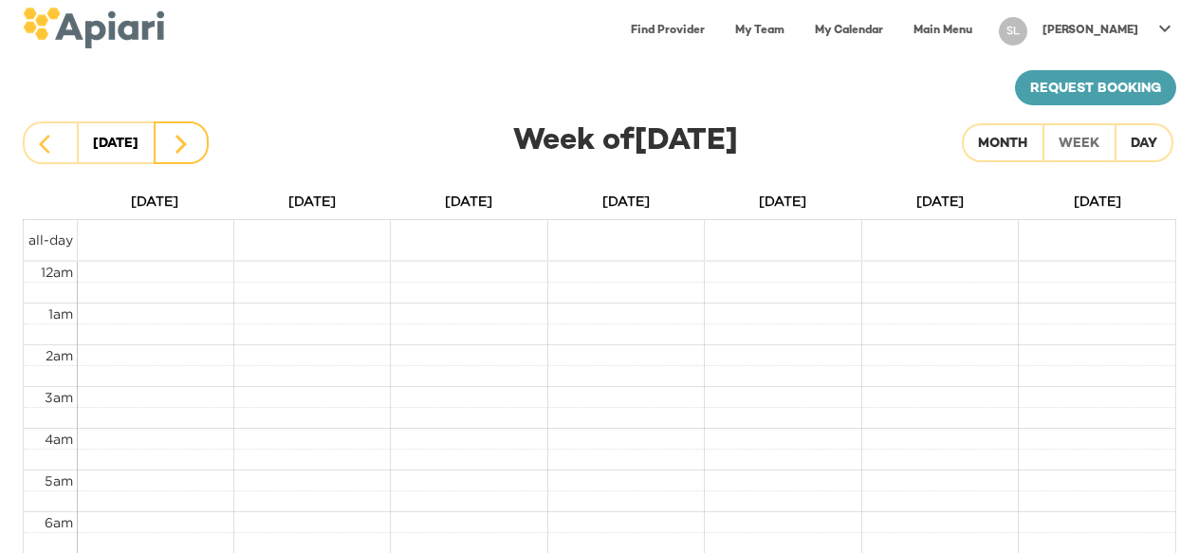
click at [184, 146] on icon "button" at bounding box center [180, 144] width 11 height 19
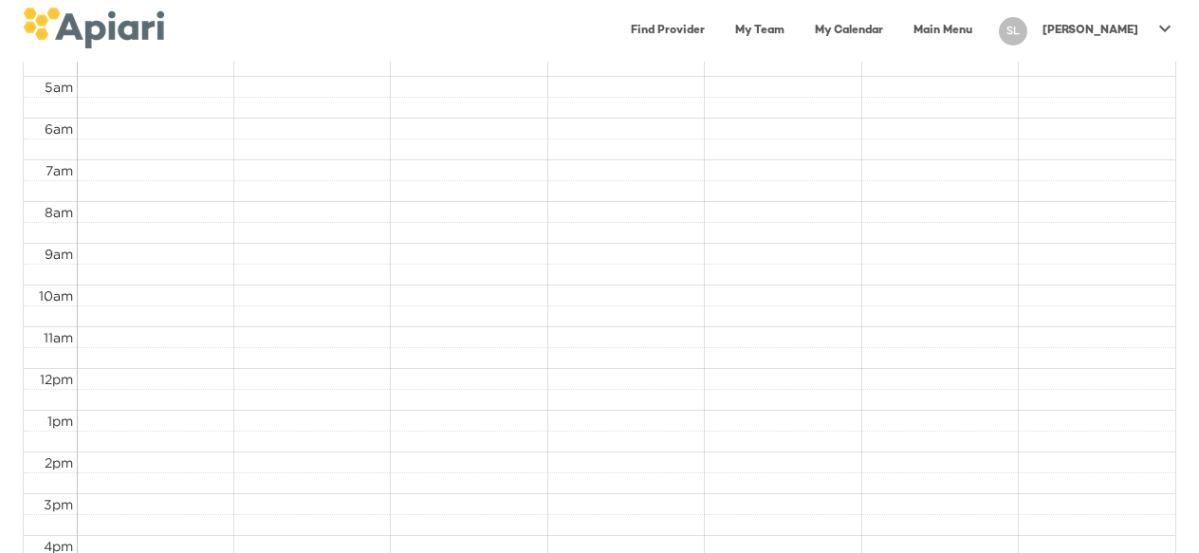
scroll to position [940, 0]
